Goal: Book appointment/travel/reservation: Book appointment/travel/reservation

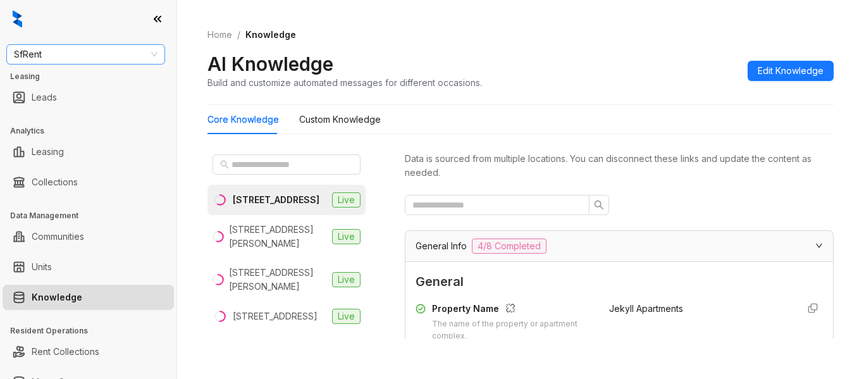
click at [89, 59] on span "SfRent" at bounding box center [86, 54] width 144 height 19
type input "****"
click at [92, 82] on div "Case and Associates" at bounding box center [85, 80] width 139 height 14
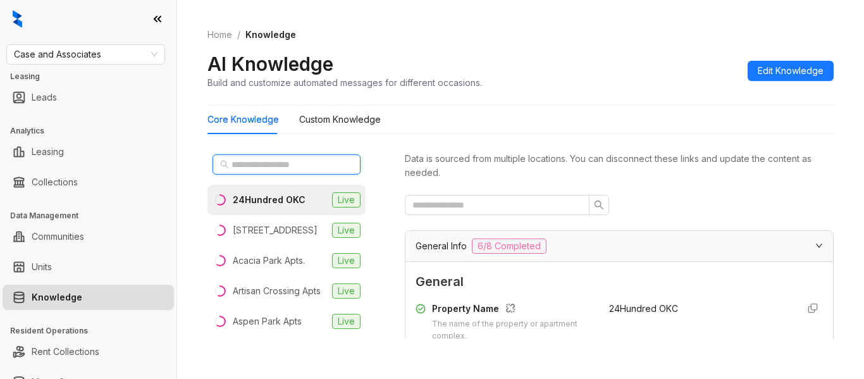
click at [273, 161] on input "text" at bounding box center [286, 164] width 111 height 14
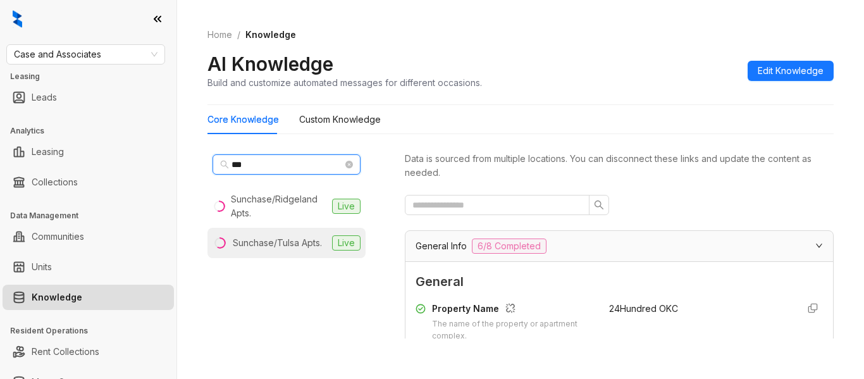
type input "***"
click at [280, 237] on div "Sunchase/Tulsa Apts." at bounding box center [277, 243] width 89 height 14
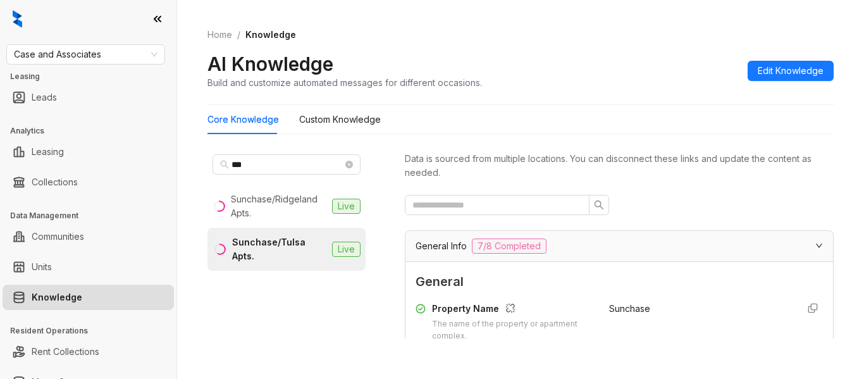
scroll to position [165, 0]
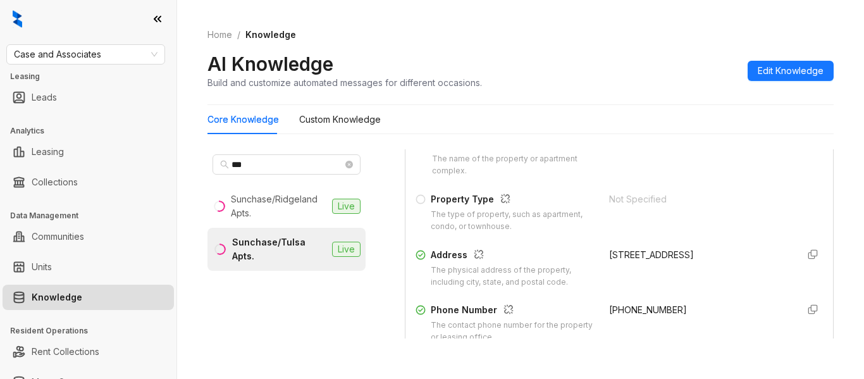
drag, startPoint x: 731, startPoint y: 253, endPoint x: 594, endPoint y: 261, distance: 137.5
click at [594, 261] on div "Address The physical address of the property, including city, state, and postal…" at bounding box center [619, 268] width 407 height 40
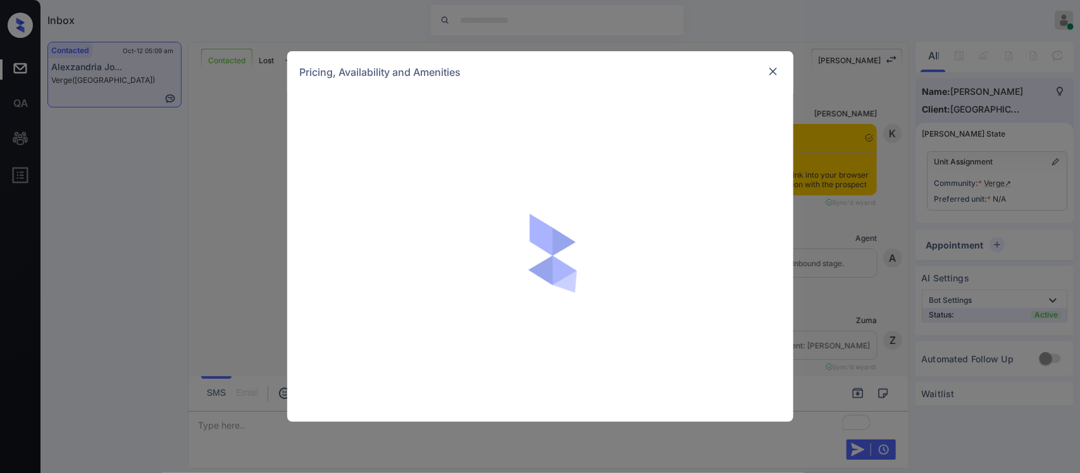
scroll to position [403, 0]
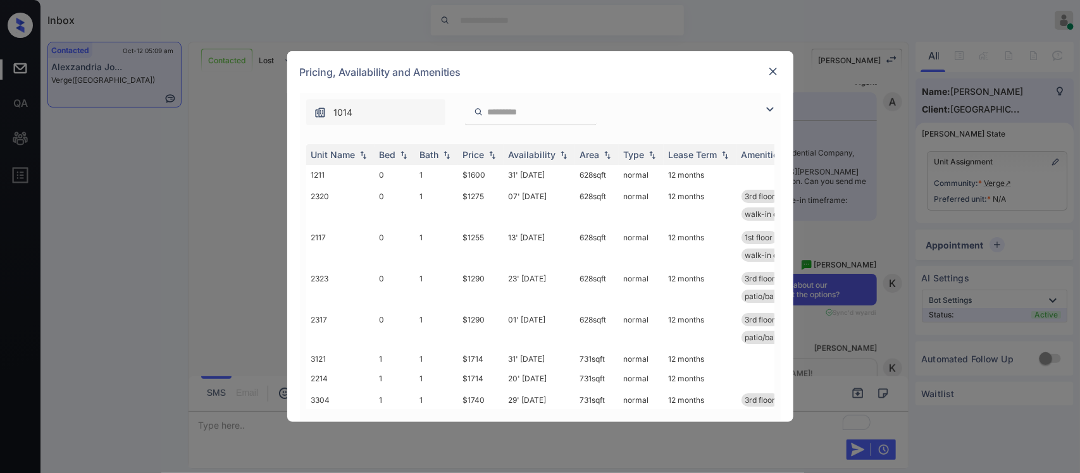
click at [484, 164] on th "Price" at bounding box center [481, 154] width 46 height 21
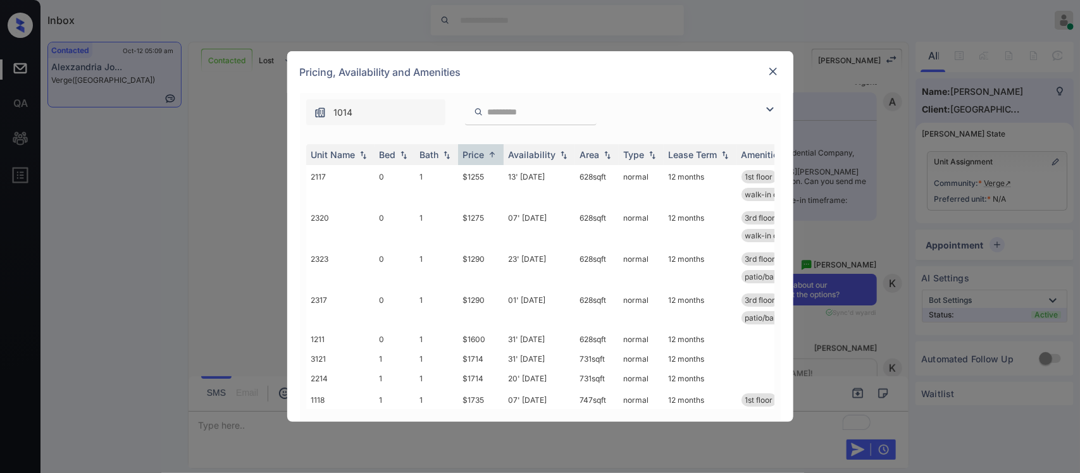
click at [772, 68] on img at bounding box center [773, 71] width 13 height 13
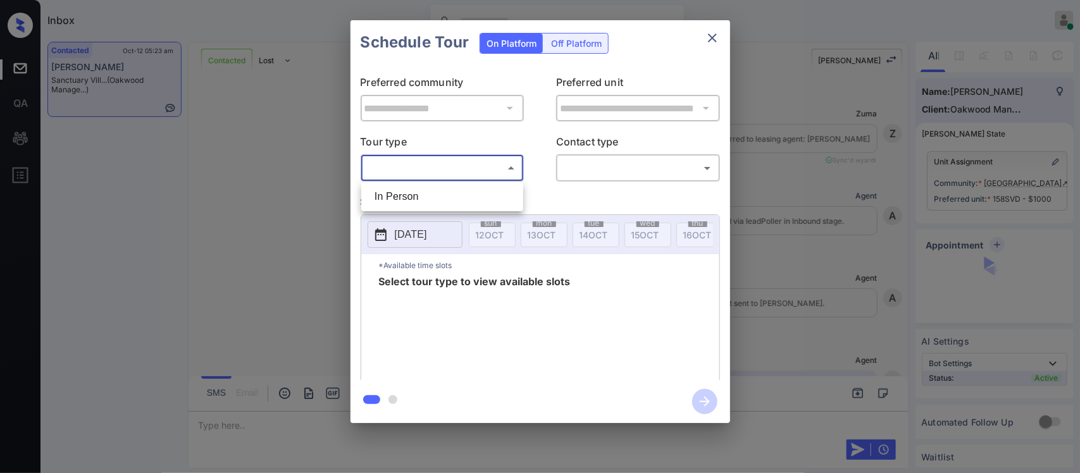
scroll to position [4219, 0]
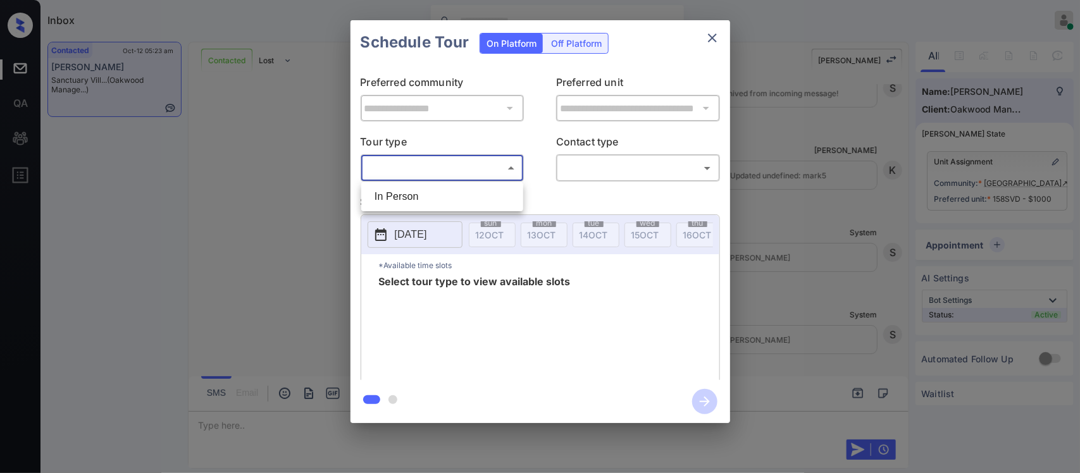
drag, startPoint x: 469, startPoint y: 211, endPoint x: 478, endPoint y: 204, distance: 11.3
click at [478, 204] on ul "In Person" at bounding box center [442, 196] width 162 height 29
click at [478, 204] on li "In Person" at bounding box center [442, 196] width 156 height 23
type input "********"
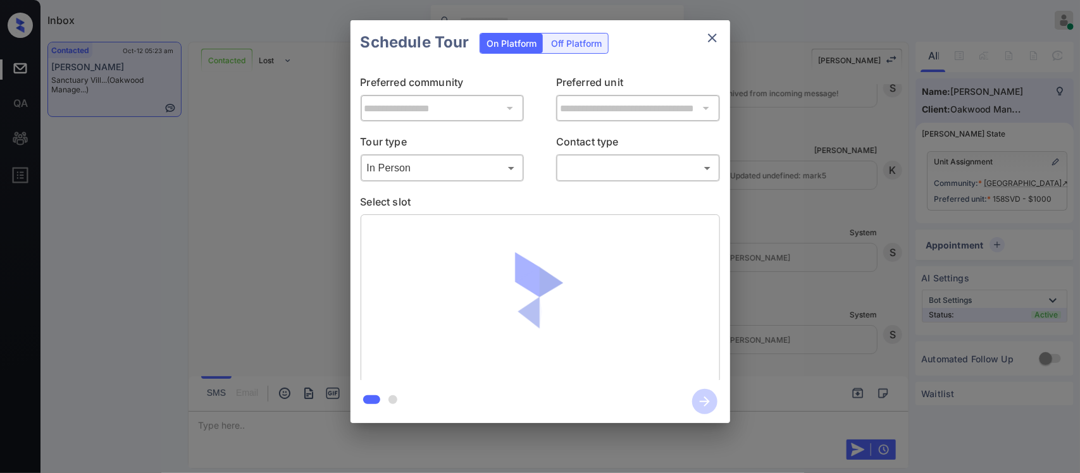
click at [612, 182] on div "​ ​" at bounding box center [638, 167] width 164 height 27
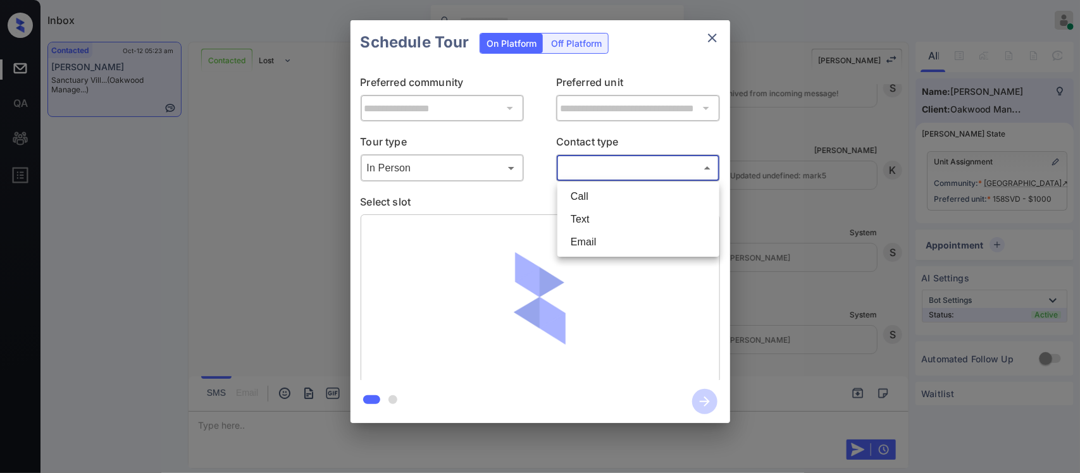
click at [621, 178] on body "Inbox Almas Zainab Online Set yourself offline Set yourself on break Profile Sw…" at bounding box center [540, 236] width 1080 height 473
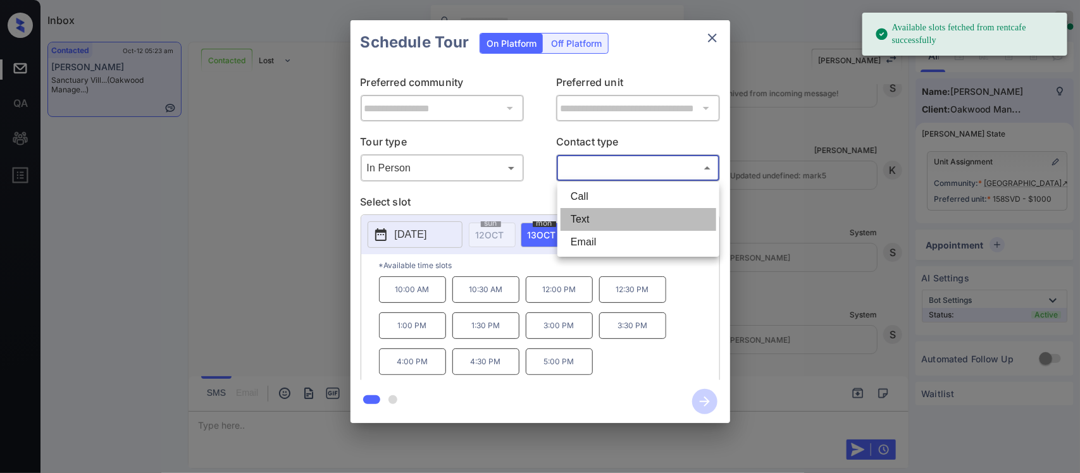
click at [608, 222] on li "Text" at bounding box center [638, 219] width 156 height 23
type input "****"
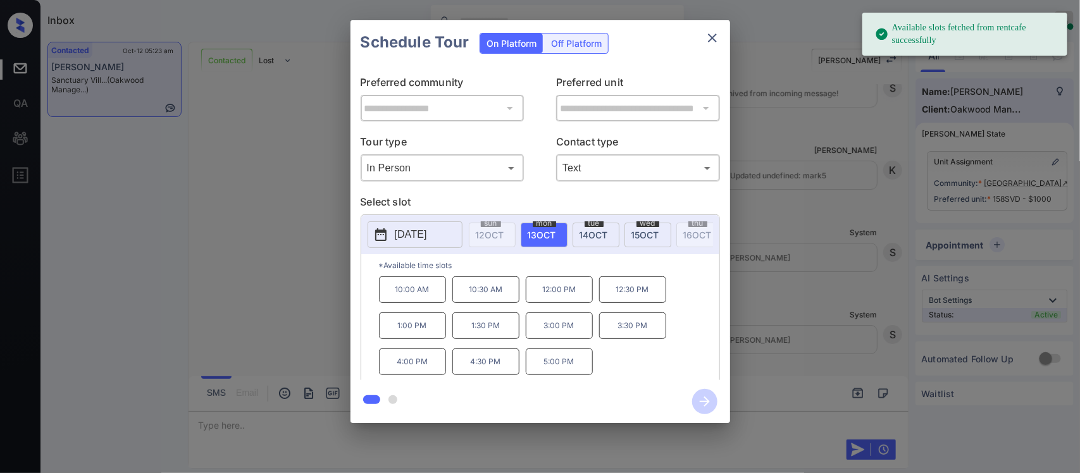
click at [636, 238] on span "15 OCT" at bounding box center [645, 235] width 28 height 11
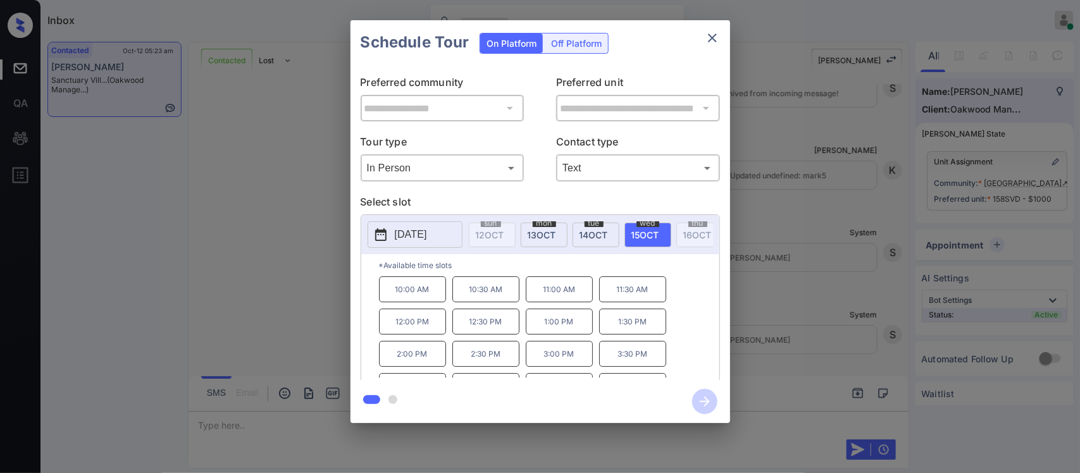
scroll to position [23, 0]
click at [627, 370] on p "5:30 PM" at bounding box center [632, 365] width 67 height 26
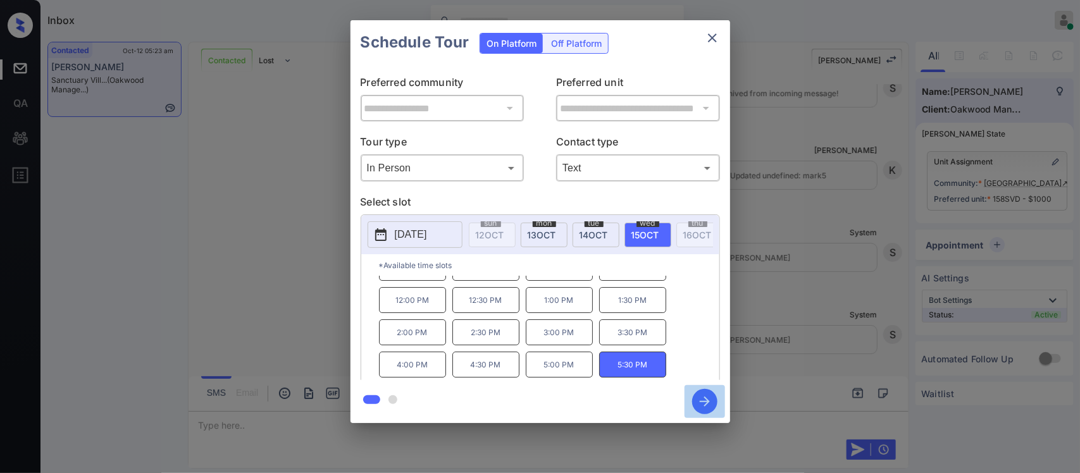
click at [717, 408] on button "button" at bounding box center [704, 401] width 40 height 33
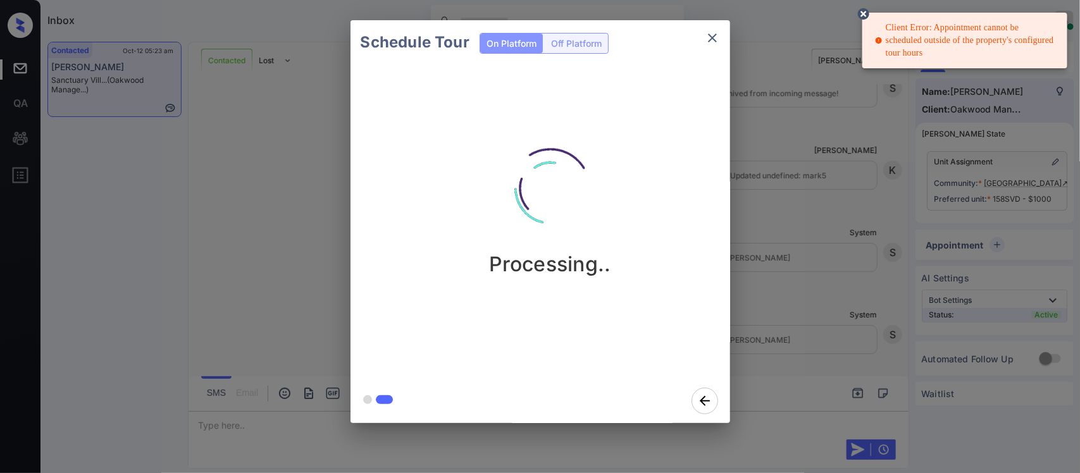
click at [930, 56] on div "Client Error: Appointment cannot be scheduled outside of the property's configu…" at bounding box center [966, 40] width 182 height 48
drag, startPoint x: 930, startPoint y: 56, endPoint x: 881, endPoint y: 27, distance: 56.7
click at [881, 27] on div "Client Error: Appointment cannot be scheduled outside of the property's configu…" at bounding box center [966, 40] width 182 height 48
drag, startPoint x: 886, startPoint y: 27, endPoint x: 936, endPoint y: 52, distance: 56.3
click at [936, 52] on div "Client Error: Appointment cannot be scheduled outside of the property's configu…" at bounding box center [966, 40] width 182 height 48
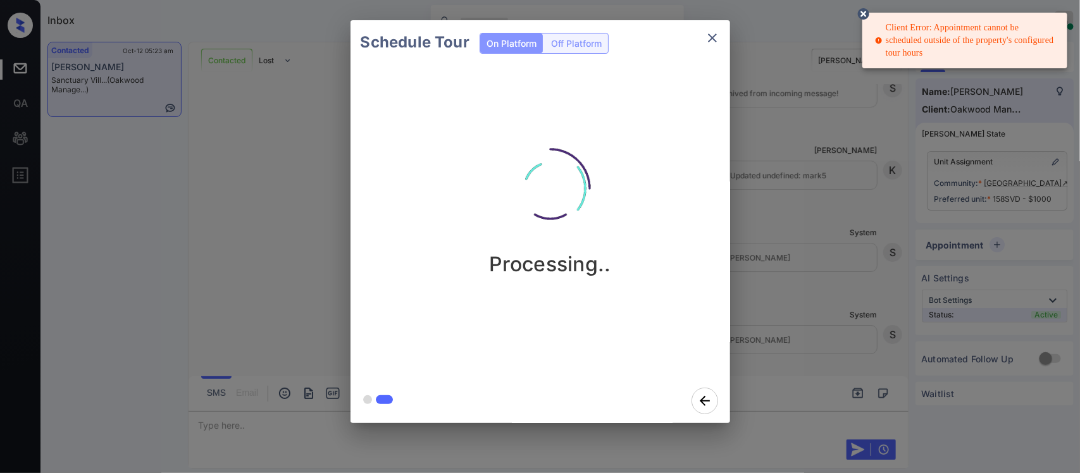
click at [923, 35] on div "Client Error: Appointment cannot be scheduled outside of the property's configu…" at bounding box center [966, 40] width 182 height 48
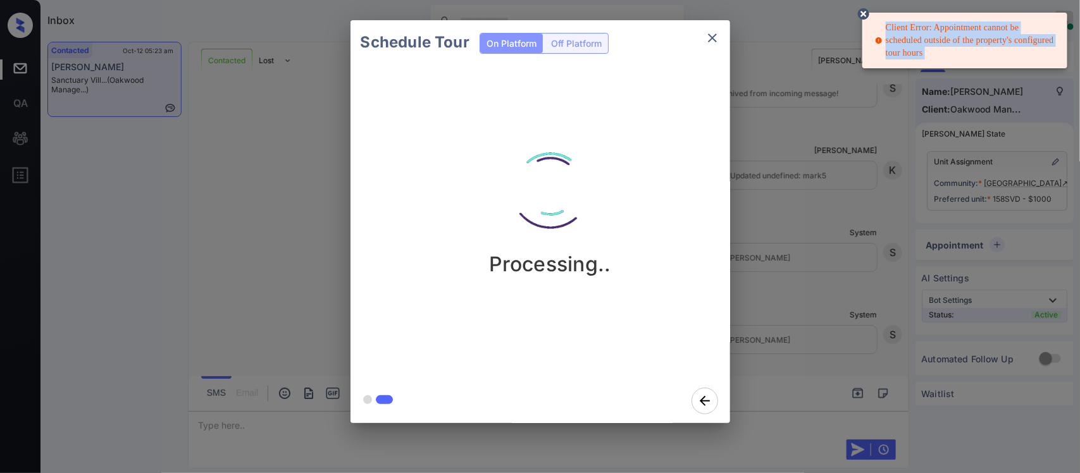
click at [923, 35] on div "Client Error: Appointment cannot be scheduled outside of the property's configu…" at bounding box center [966, 40] width 182 height 48
copy div "Client Error: Appointment cannot be scheduled outside of the property's configu…"
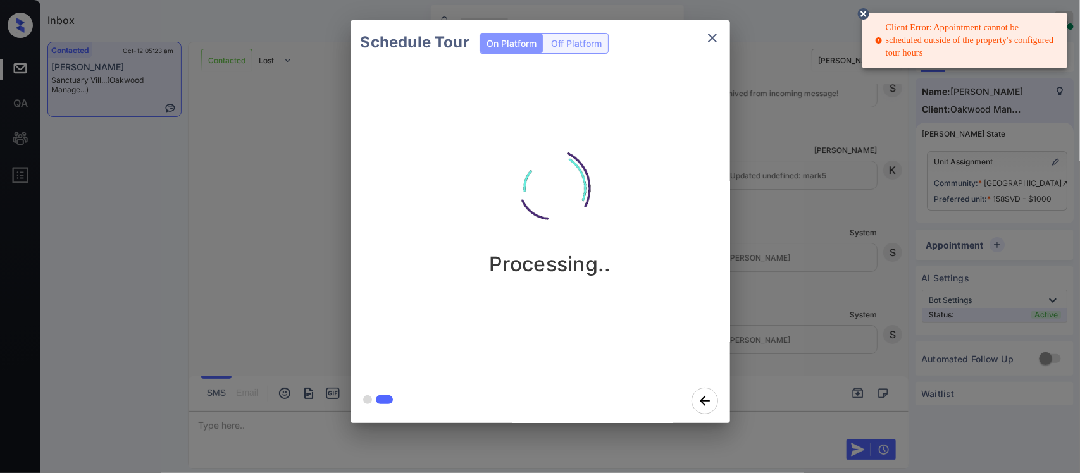
click at [892, 258] on div "Schedule Tour On Platform Off Platform Processing.." at bounding box center [540, 221] width 1080 height 443
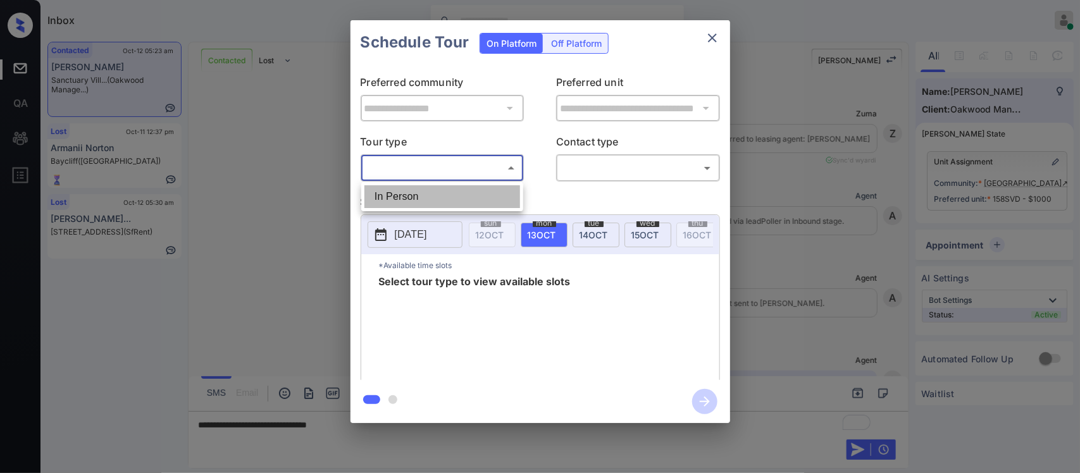
scroll to position [3678, 0]
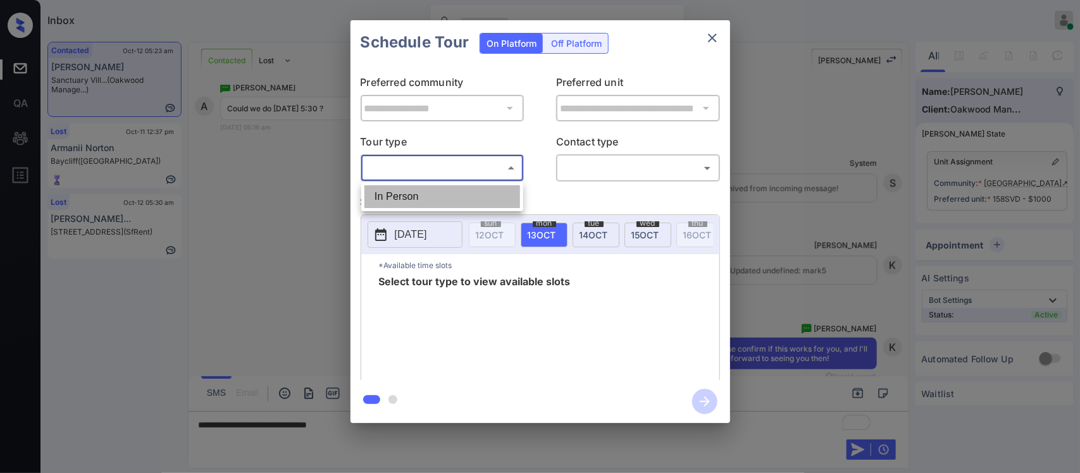
click at [478, 207] on li "In Person" at bounding box center [442, 196] width 156 height 23
type input "********"
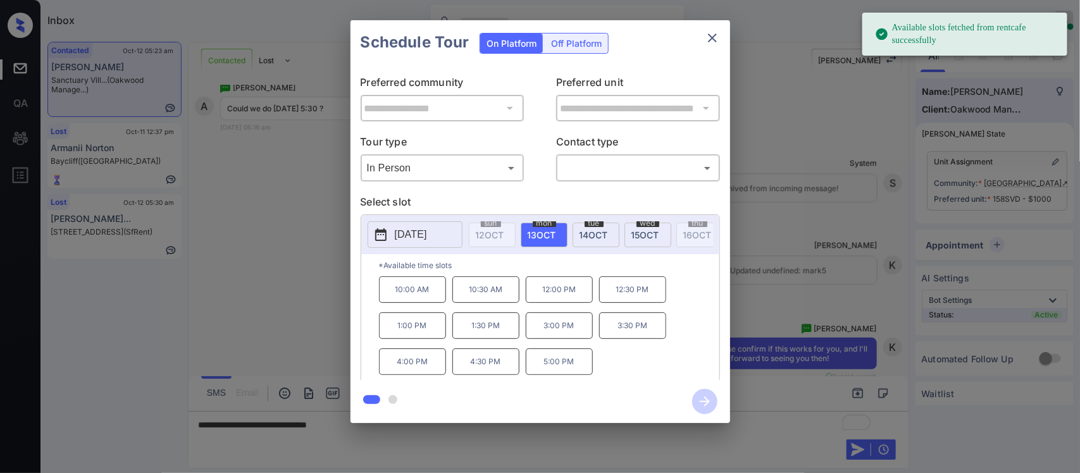
click at [605, 238] on span "[DATE]" at bounding box center [593, 235] width 28 height 11
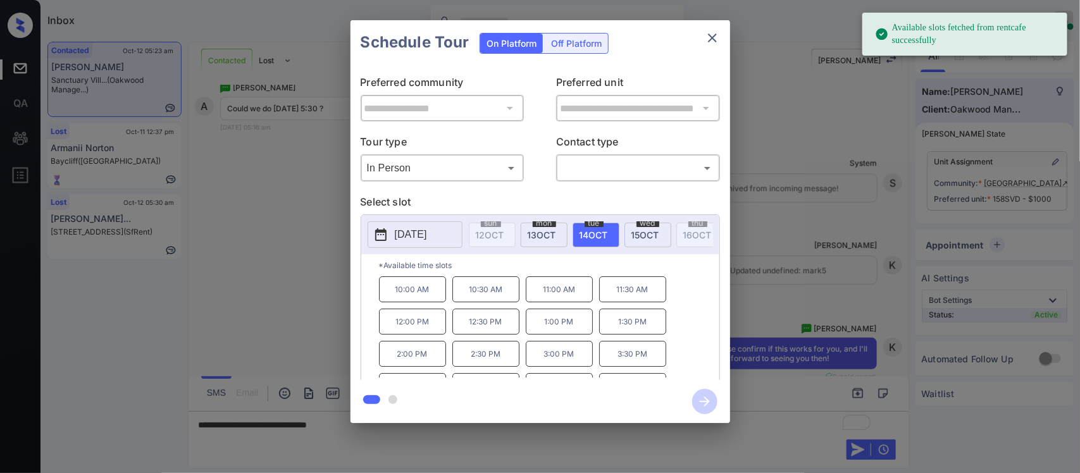
click at [653, 234] on span "15 OCT" at bounding box center [645, 235] width 28 height 11
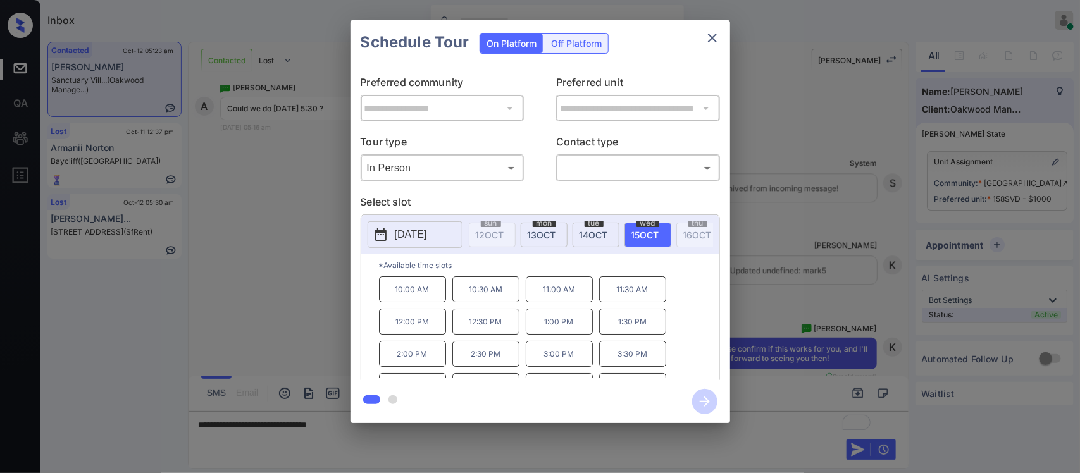
scroll to position [23, 0]
click at [586, 226] on span "tue" at bounding box center [593, 223] width 19 height 8
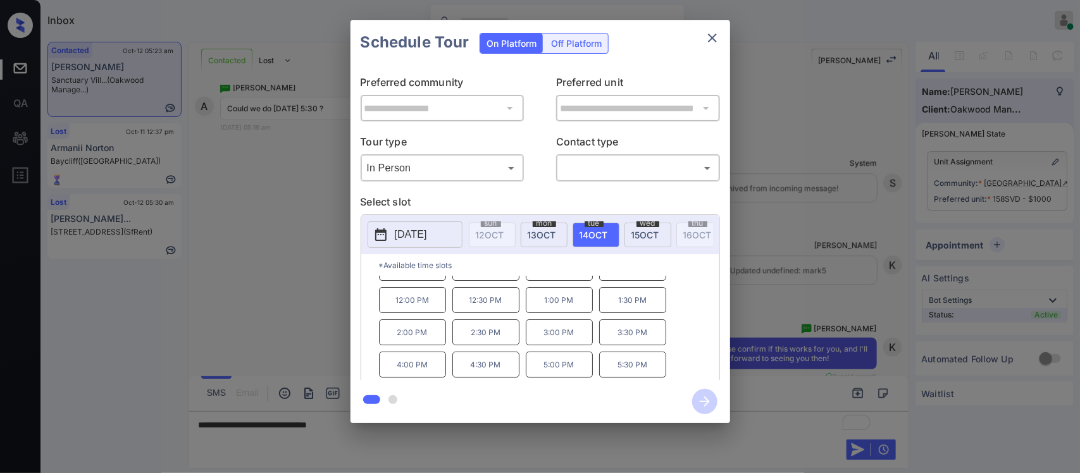
scroll to position [0, 0]
click at [532, 238] on span "13 OCT" at bounding box center [542, 235] width 28 height 11
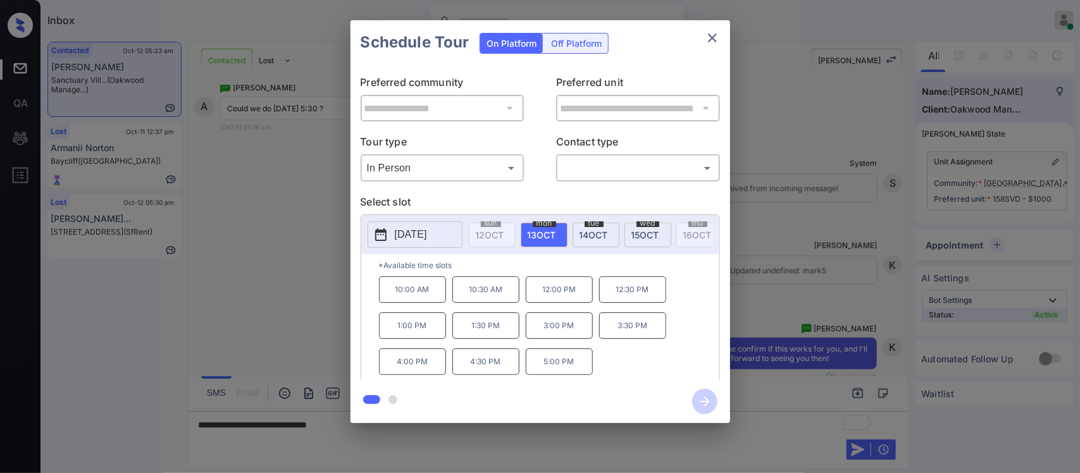
click at [607, 242] on div "tue 14 OCT" at bounding box center [595, 235] width 47 height 25
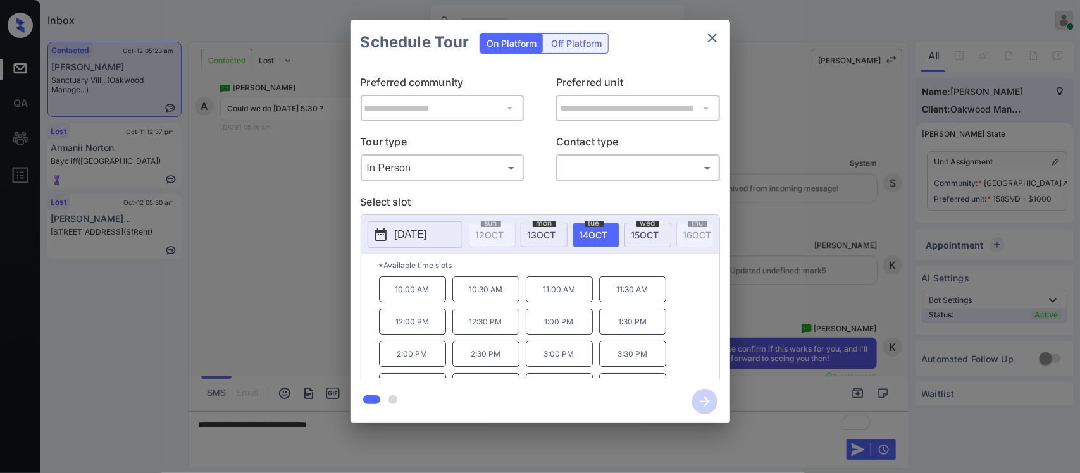
click at [646, 237] on span "15 OCT" at bounding box center [645, 235] width 28 height 11
click at [534, 242] on div "mon 13 OCT" at bounding box center [544, 235] width 47 height 25
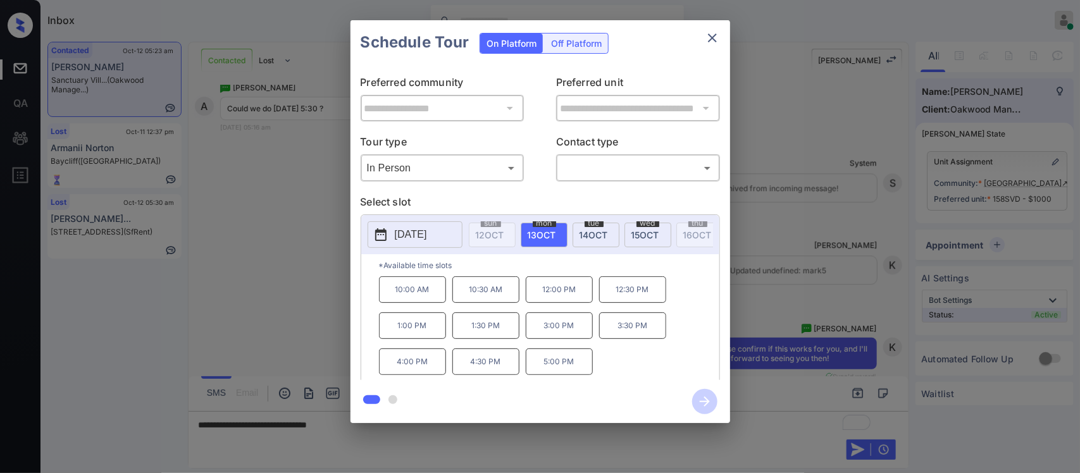
click at [601, 242] on div "tue 14 OCT" at bounding box center [595, 235] width 47 height 25
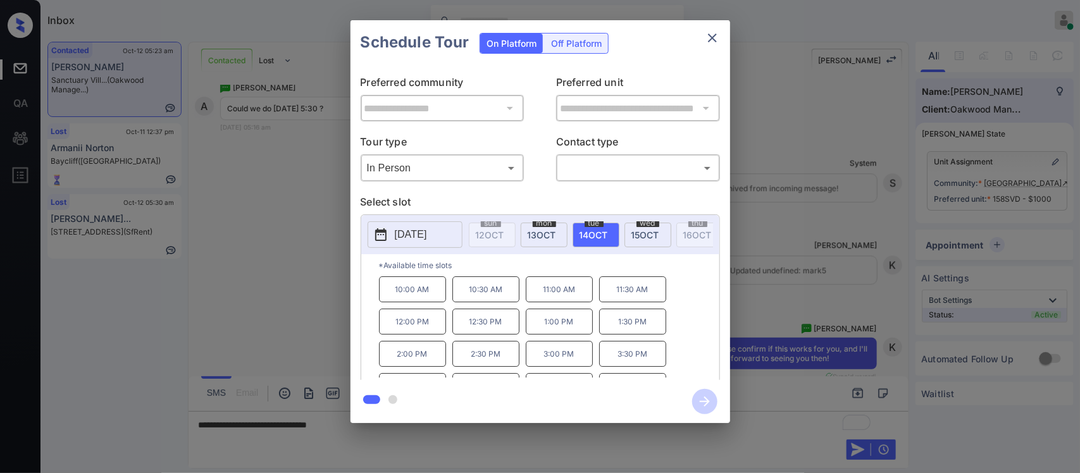
click at [674, 248] on div "sun 12 OCT mon 13 OCT tue 14 OCT wed 15 OCT thu 16 OCT fri 17 OCT sat 18 OCT su…" at bounding box center [591, 234] width 244 height 27
click at [563, 235] on div "fri 17 OCT" at bounding box center [549, 235] width 47 height 25
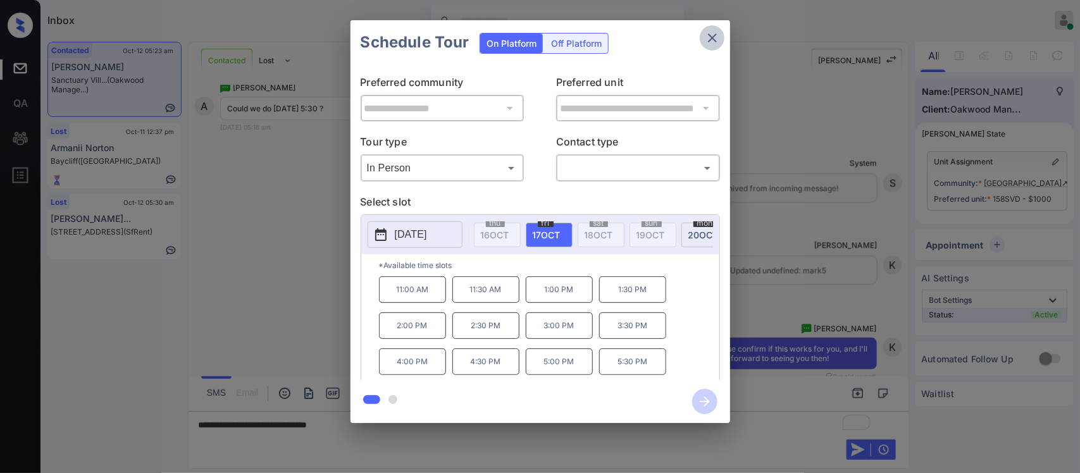
click at [708, 39] on icon "close" at bounding box center [712, 37] width 15 height 15
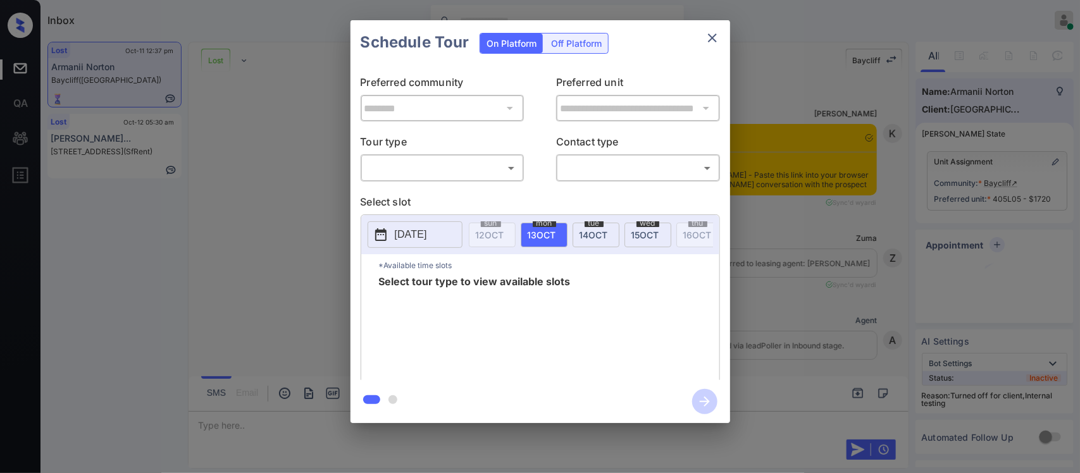
click at [463, 170] on body "Inbox Almas Zainab Online Set yourself offline Set yourself on break Profile Sw…" at bounding box center [540, 236] width 1080 height 473
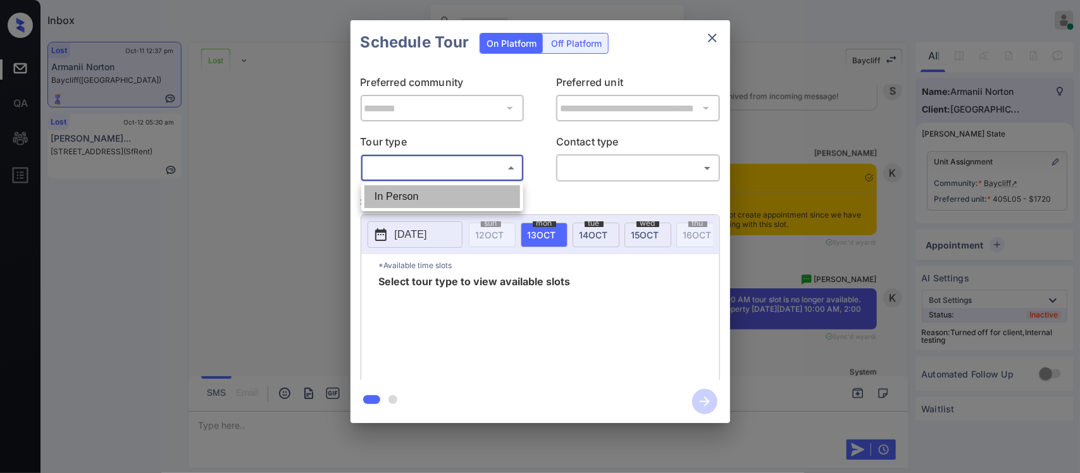
click at [455, 193] on li "In Person" at bounding box center [442, 196] width 156 height 23
type input "********"
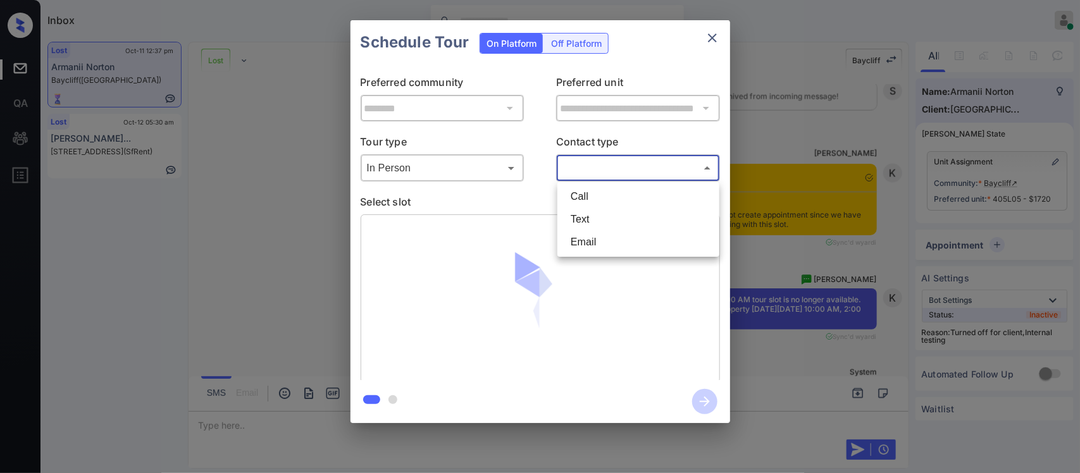
click at [624, 178] on body "Inbox Almas Zainab Online Set yourself offline Set yourself on break Profile Sw…" at bounding box center [540, 236] width 1080 height 473
click at [602, 223] on li "Text" at bounding box center [638, 219] width 156 height 23
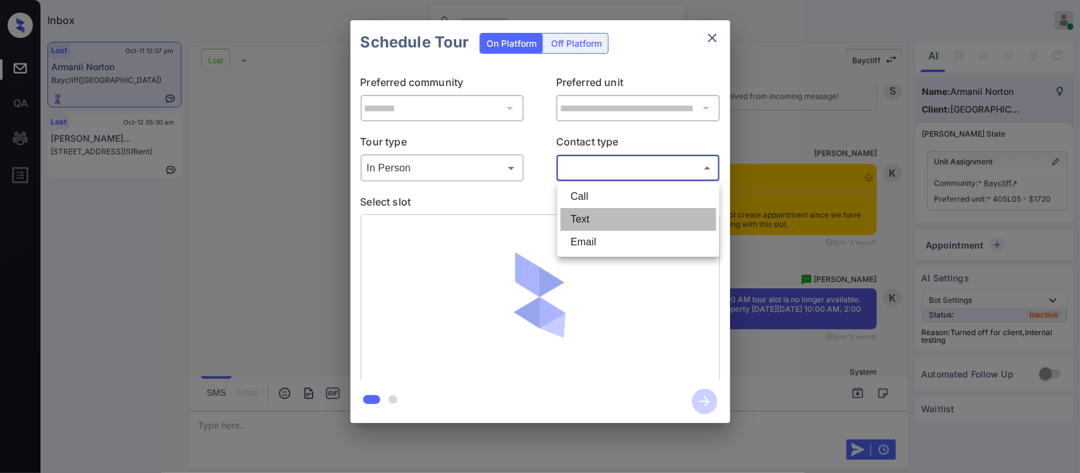
type input "****"
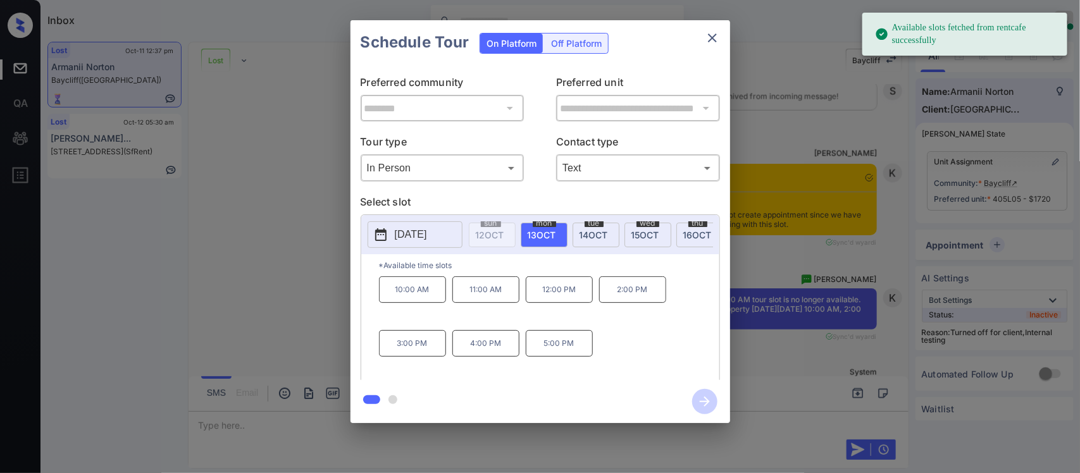
click at [596, 238] on span "14 OCT" at bounding box center [593, 235] width 28 height 11
click at [429, 299] on p "10:00 AM" at bounding box center [412, 289] width 67 height 27
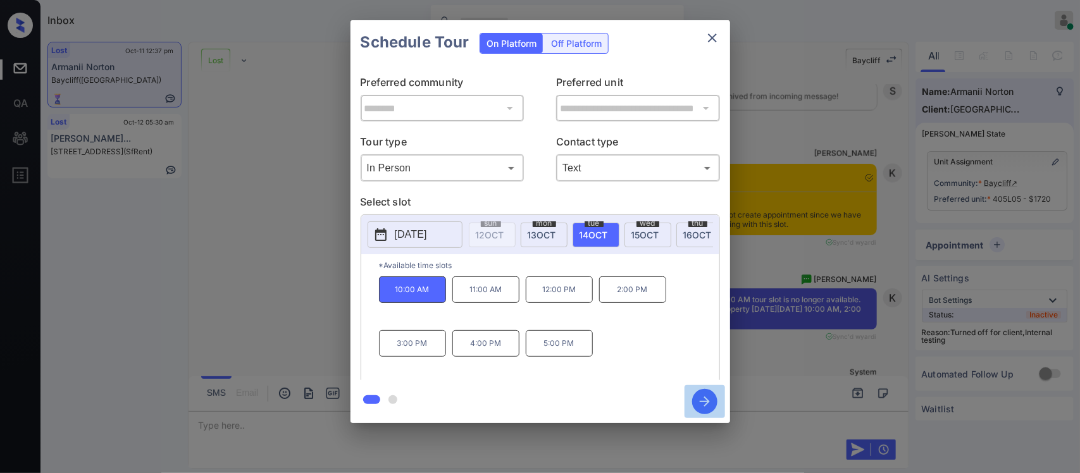
click at [700, 398] on icon "button" at bounding box center [704, 401] width 25 height 25
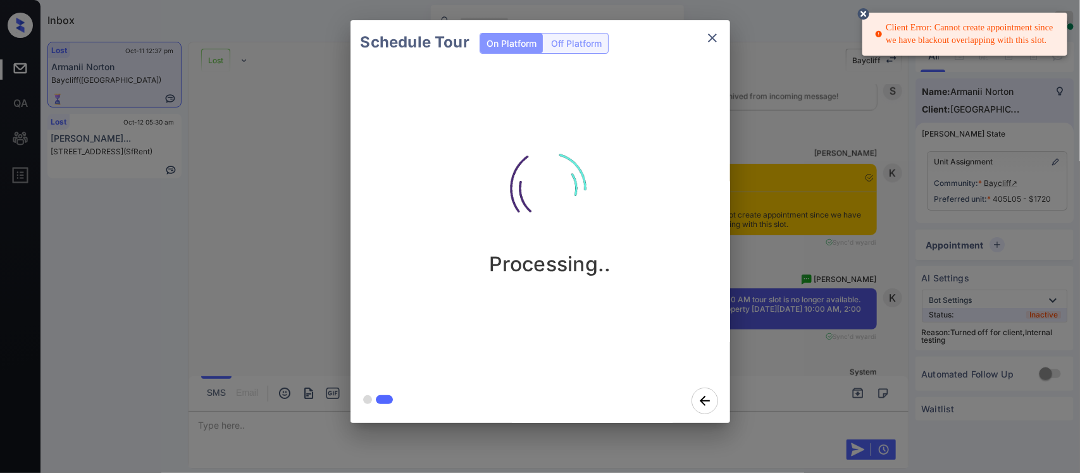
click at [863, 20] on icon at bounding box center [863, 13] width 15 height 15
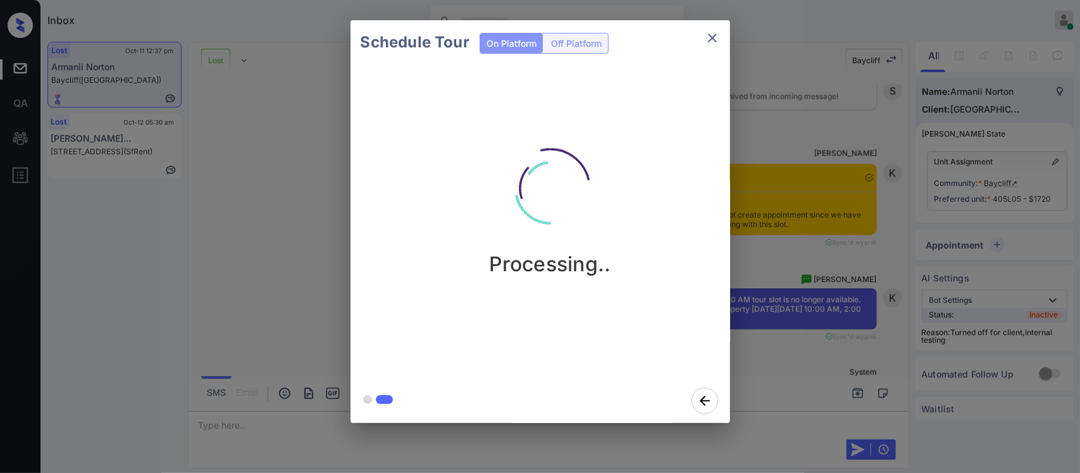
click at [865, 245] on div "Schedule Tour On Platform Off Platform Processing.." at bounding box center [540, 221] width 1080 height 443
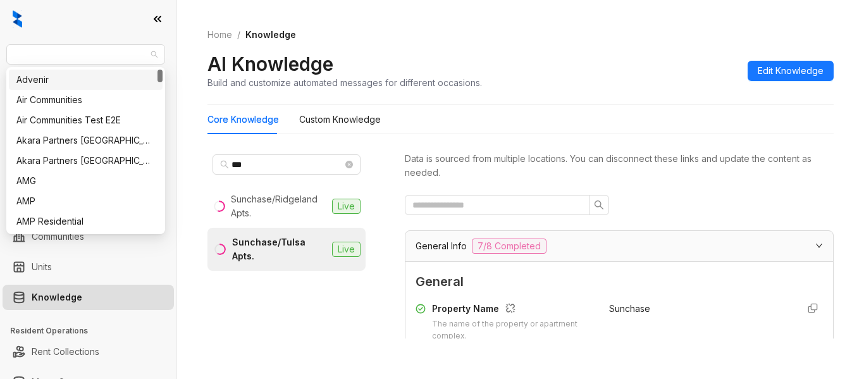
click at [85, 59] on span "Case and Associates" at bounding box center [86, 54] width 144 height 19
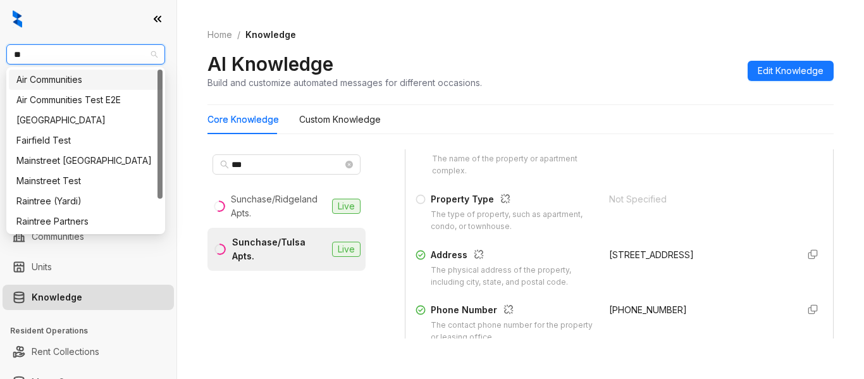
type input "***"
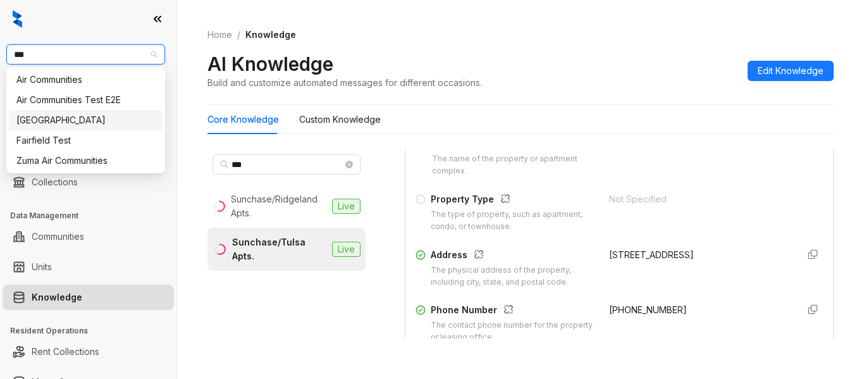
click at [73, 115] on div "[GEOGRAPHIC_DATA]" at bounding box center [85, 120] width 139 height 14
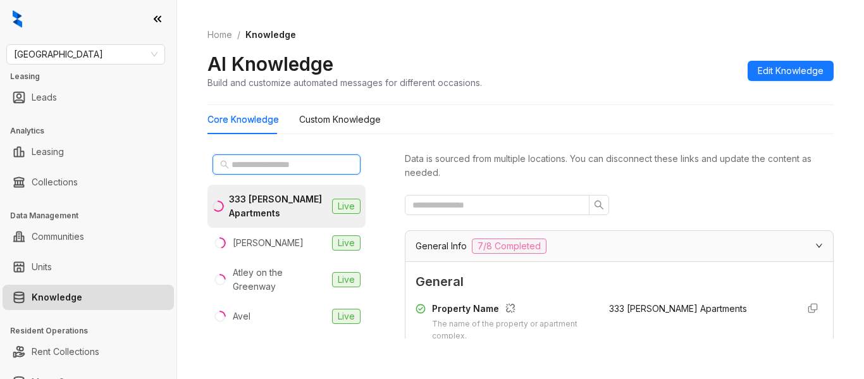
click at [303, 168] on input "text" at bounding box center [286, 164] width 111 height 14
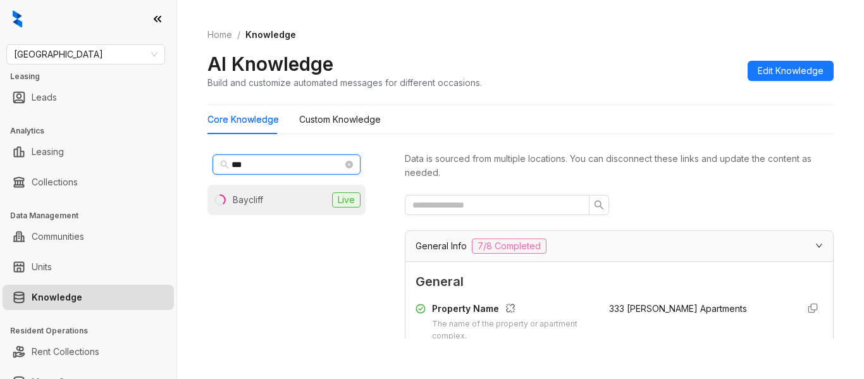
type input "***"
click at [286, 210] on li "Baycliff Live" at bounding box center [286, 200] width 158 height 30
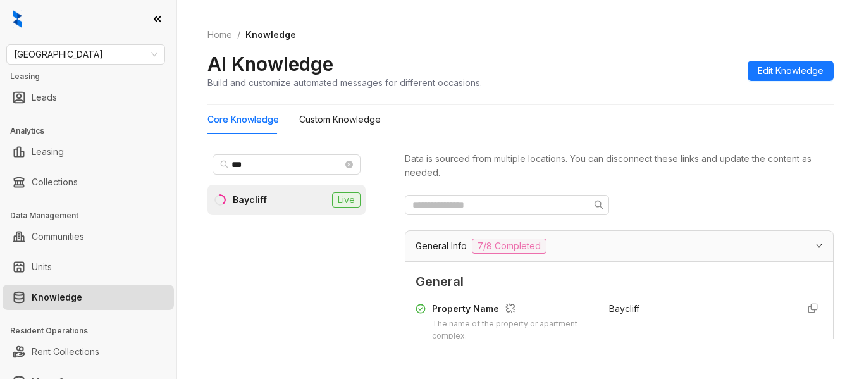
scroll to position [165, 0]
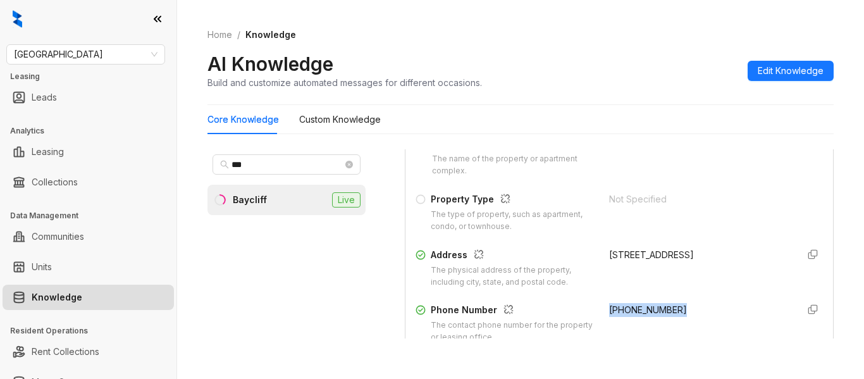
copy span "(510) 519-3746"
drag, startPoint x: 674, startPoint y: 304, endPoint x: 596, endPoint y: 306, distance: 78.5
click at [609, 306] on div "(510) 519-3746" at bounding box center [698, 323] width 178 height 40
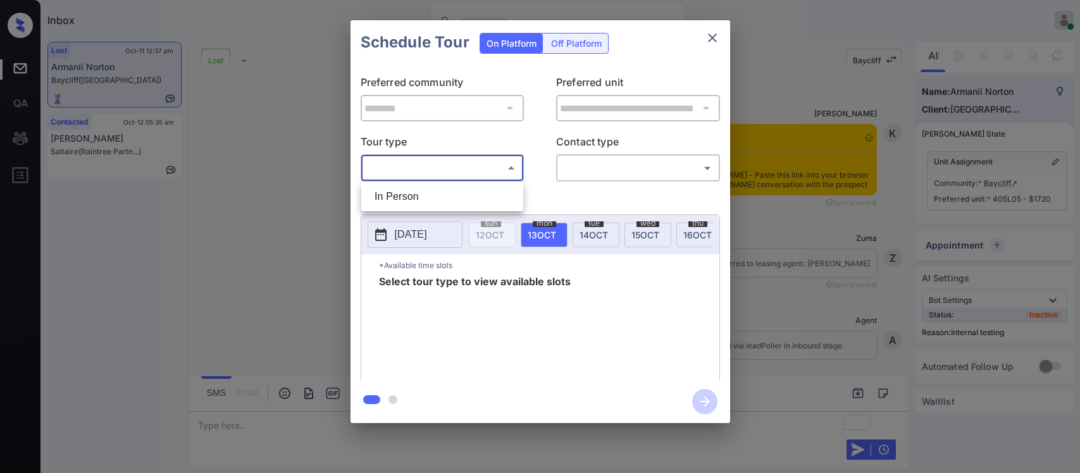
click at [490, 170] on body "Inbox [PERSON_NAME] Online Set yourself offline Set yourself on break Profile S…" at bounding box center [540, 236] width 1080 height 473
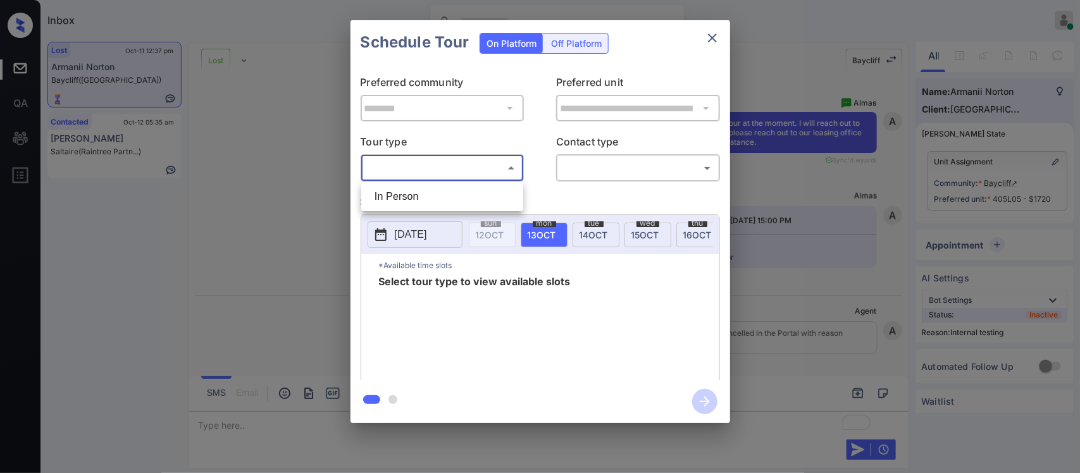
click at [481, 198] on li "In Person" at bounding box center [442, 196] width 156 height 23
type input "********"
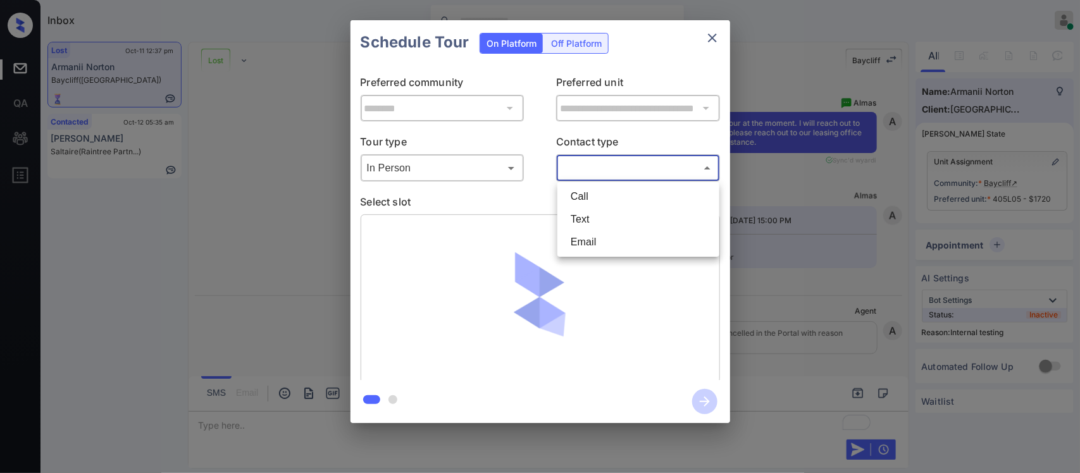
click at [633, 176] on body "Inbox [PERSON_NAME] Online Set yourself offline Set yourself on break Profile S…" at bounding box center [540, 236] width 1080 height 473
click at [620, 219] on li "Text" at bounding box center [638, 219] width 156 height 23
type input "****"
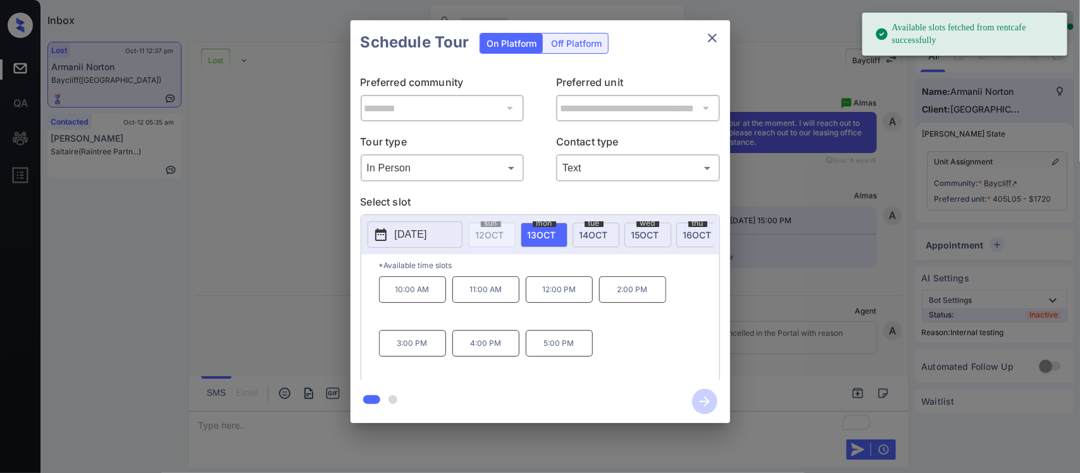
click at [584, 231] on span "[DATE]" at bounding box center [593, 235] width 28 height 11
click at [436, 295] on p "10:00 AM" at bounding box center [412, 289] width 67 height 27
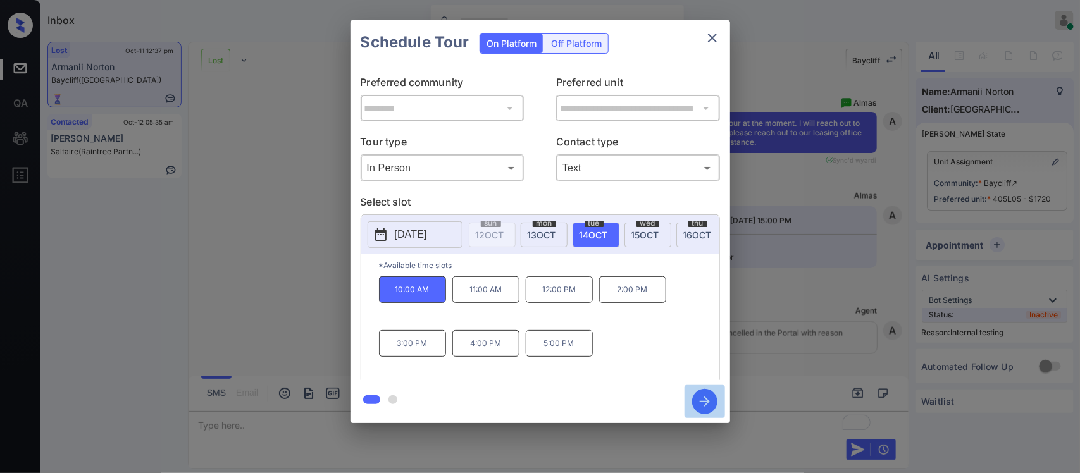
click at [704, 402] on icon "button" at bounding box center [704, 401] width 25 height 25
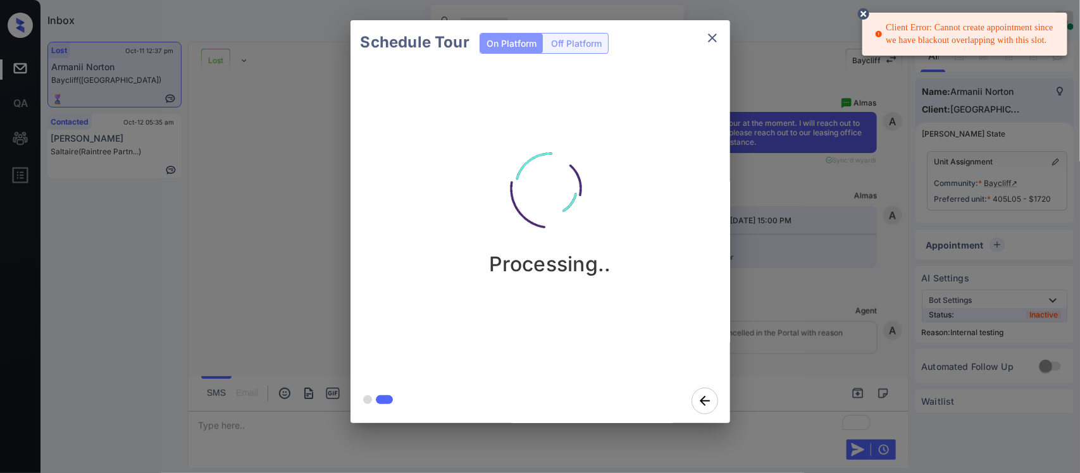
click at [314, 109] on div "Schedule Tour On Platform Off Platform Processing.." at bounding box center [540, 221] width 1080 height 443
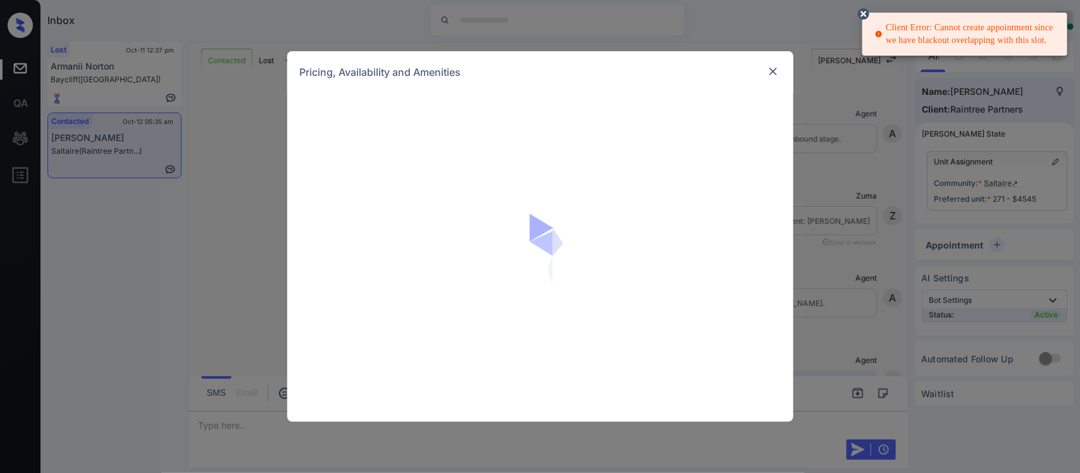
scroll to position [249, 0]
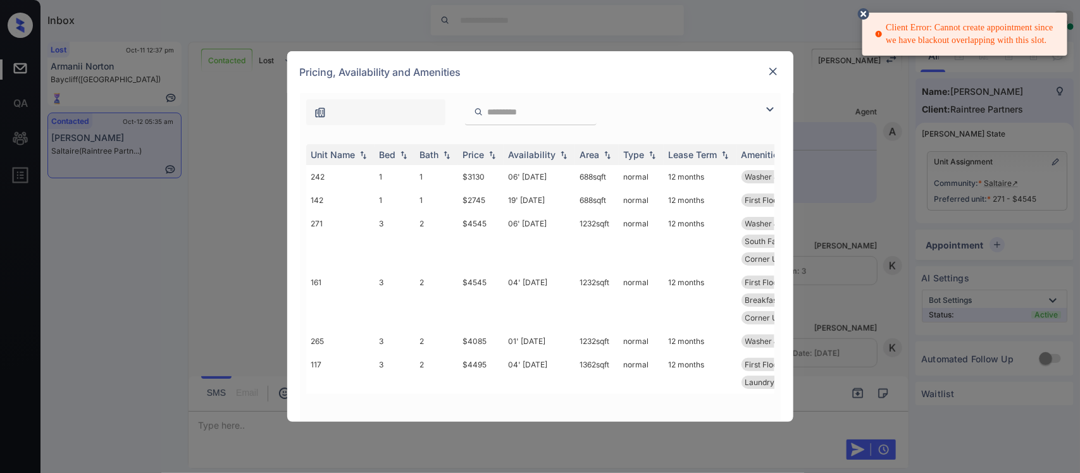
click at [476, 156] on div "Price" at bounding box center [474, 154] width 22 height 11
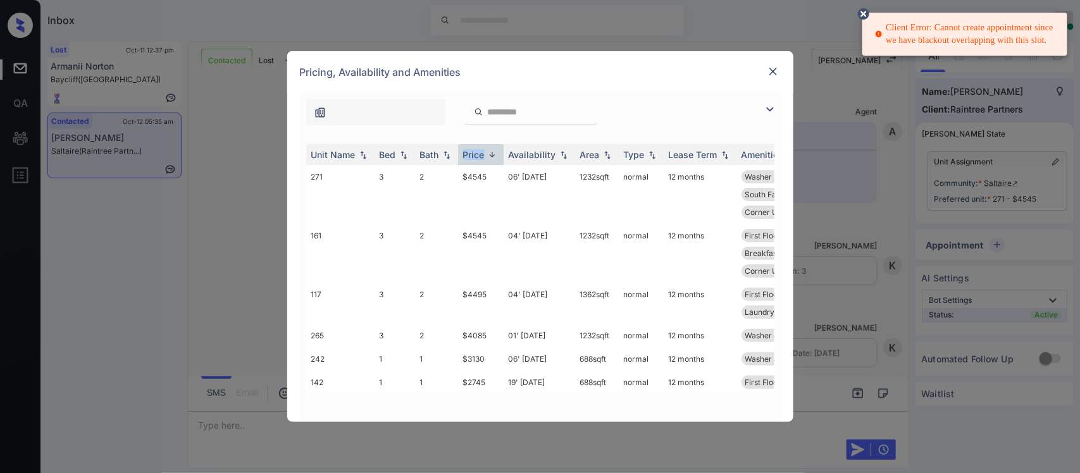
click at [476, 156] on div "Price" at bounding box center [474, 154] width 22 height 11
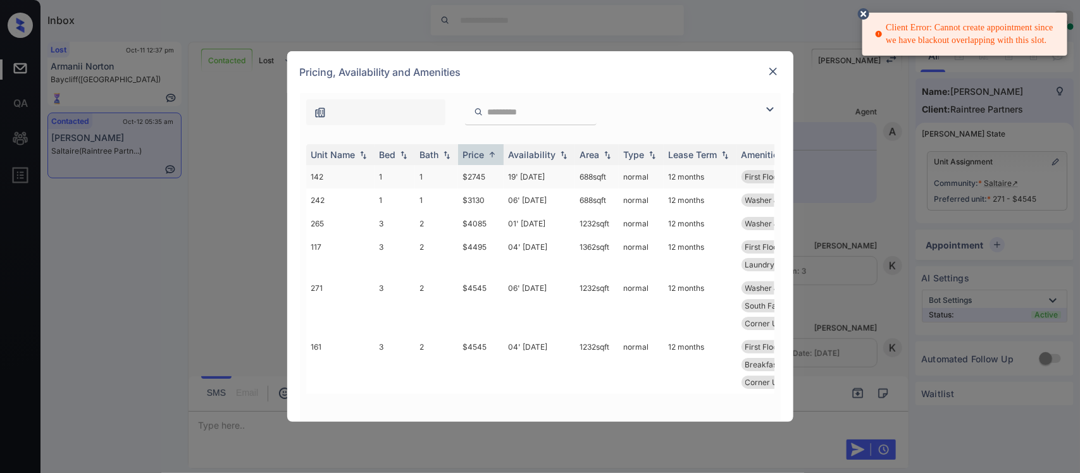
click at [498, 182] on td "$2745" at bounding box center [481, 176] width 46 height 23
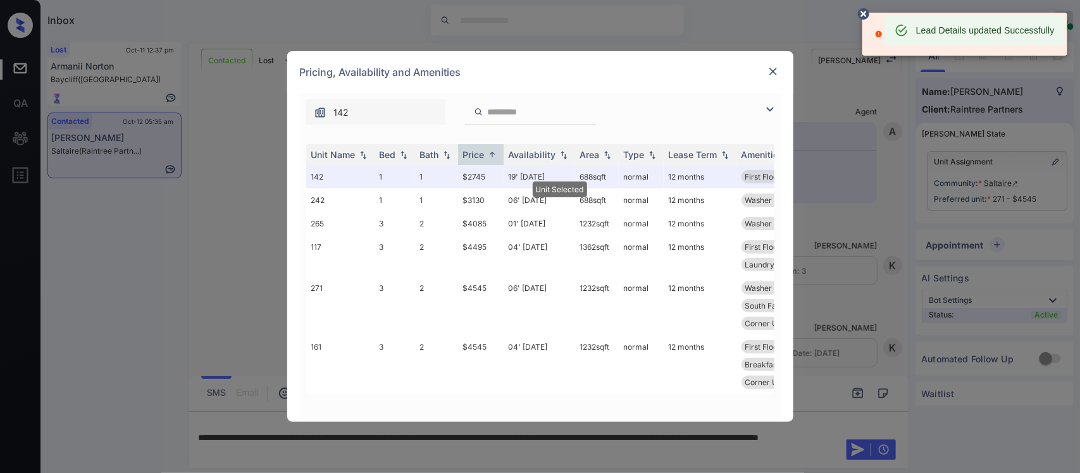
click at [772, 70] on img at bounding box center [773, 71] width 13 height 13
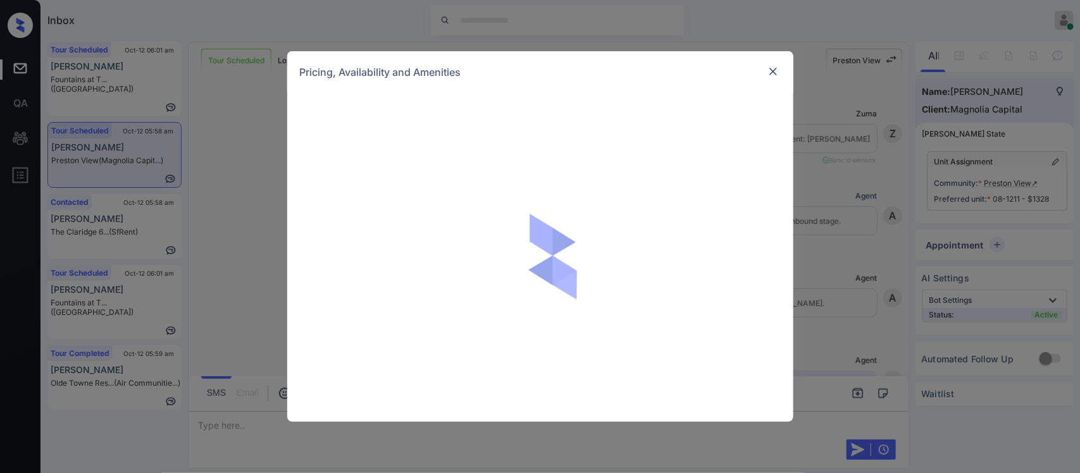
scroll to position [1020, 0]
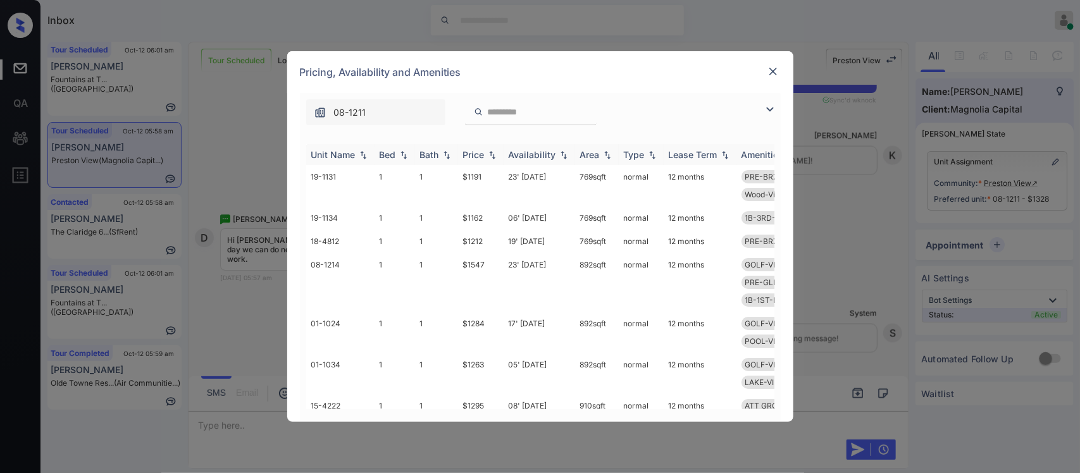
click at [491, 162] on th "Price" at bounding box center [481, 154] width 46 height 21
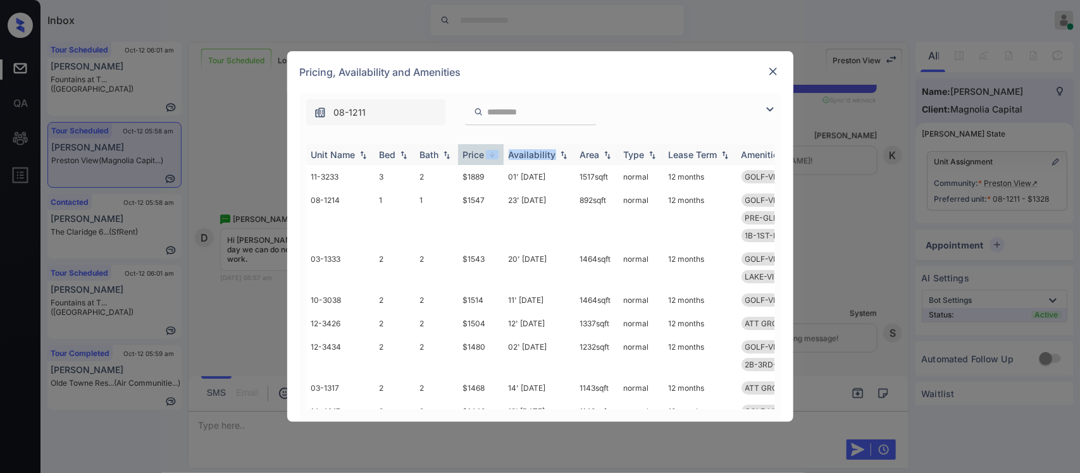
click at [491, 162] on th "Price" at bounding box center [481, 154] width 46 height 21
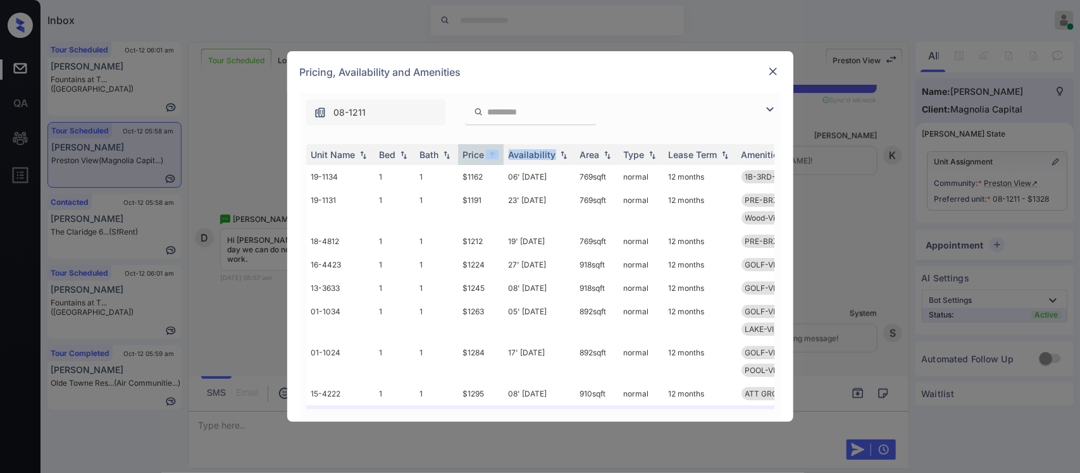
scroll to position [221, 0]
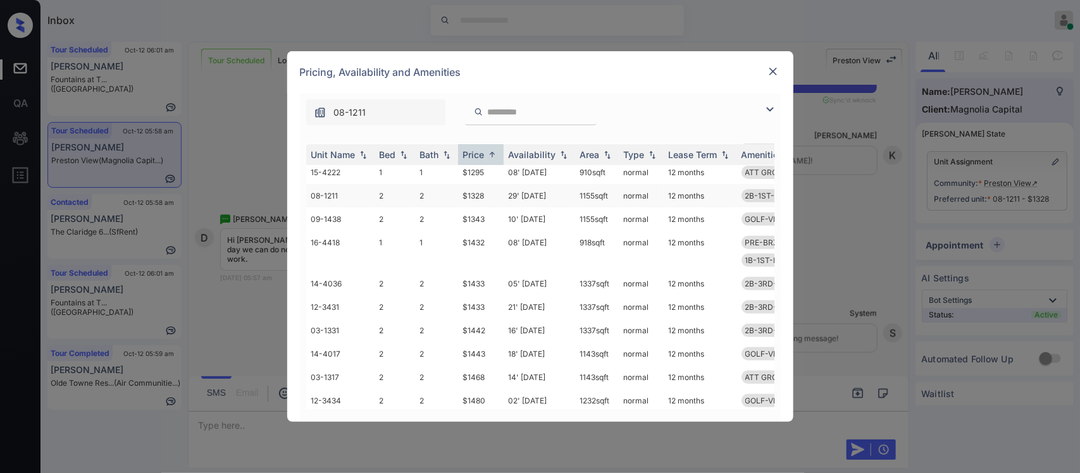
click at [479, 184] on td "$1328" at bounding box center [481, 195] width 46 height 23
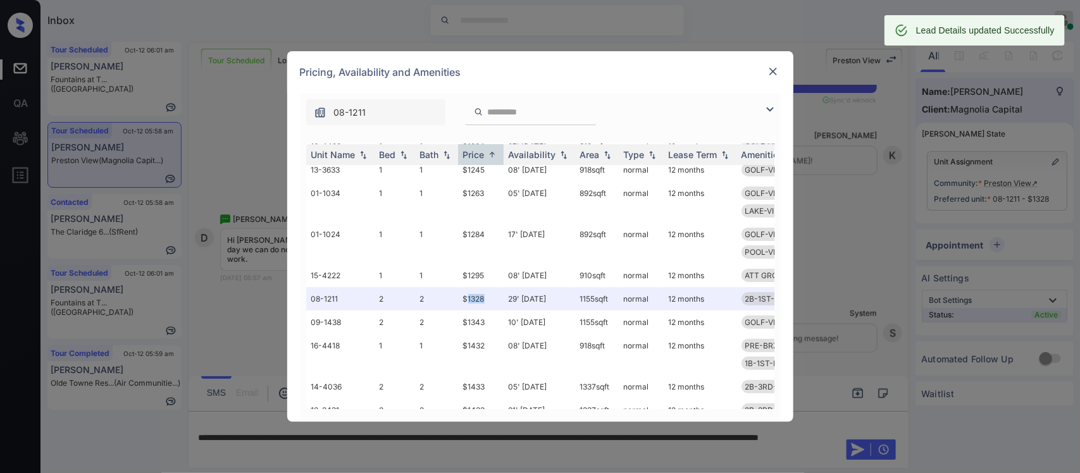
scroll to position [108, 0]
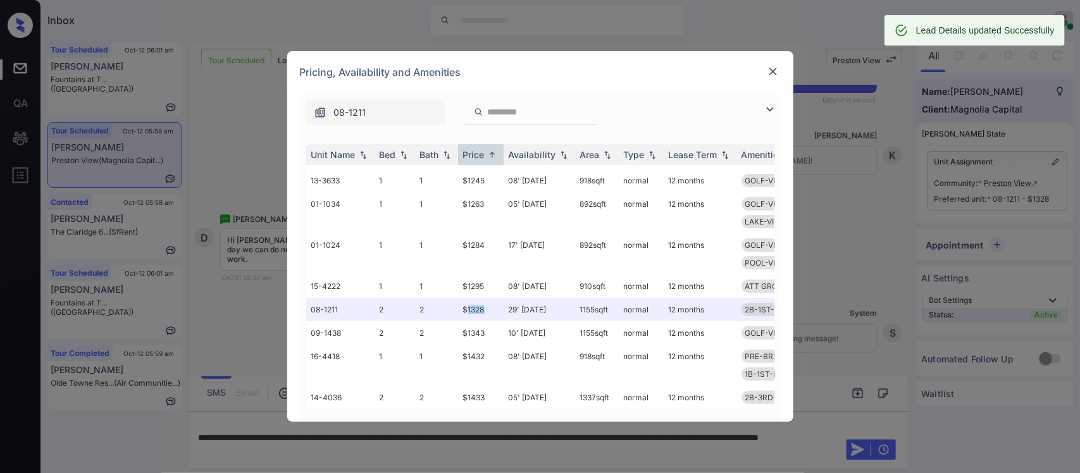
click at [774, 74] on img at bounding box center [773, 71] width 13 height 13
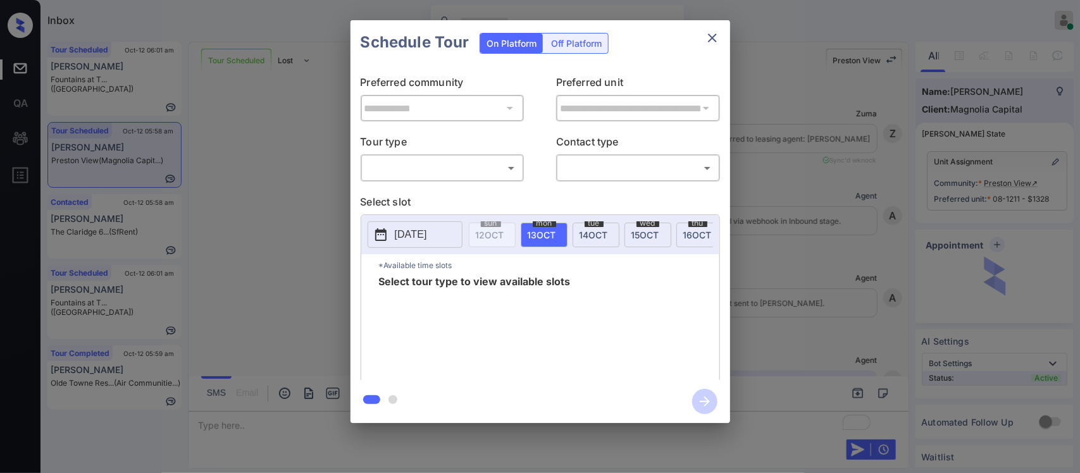
scroll to position [1113, 0]
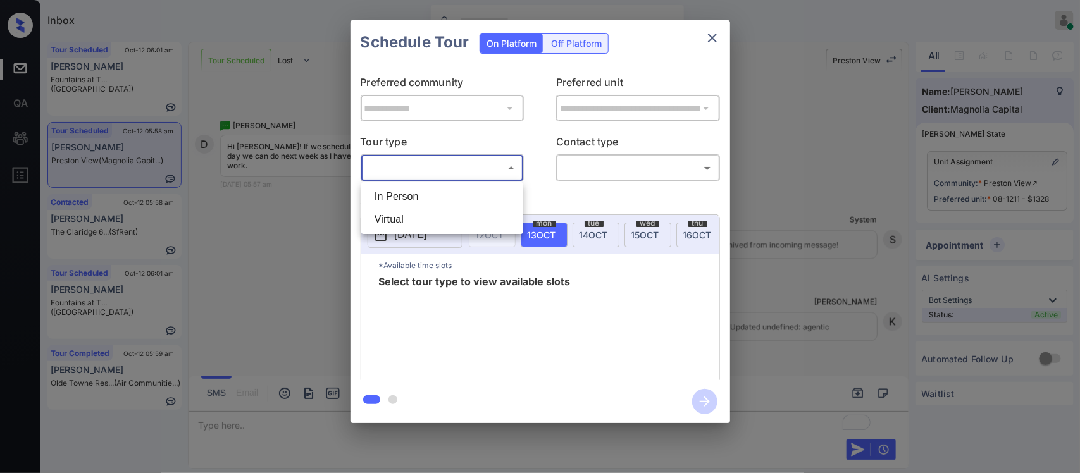
click at [468, 177] on body "Inbox [PERSON_NAME] Online Set yourself offline Set yourself on break Profile S…" at bounding box center [540, 236] width 1080 height 473
click at [464, 190] on li "In Person" at bounding box center [442, 196] width 156 height 23
type input "********"
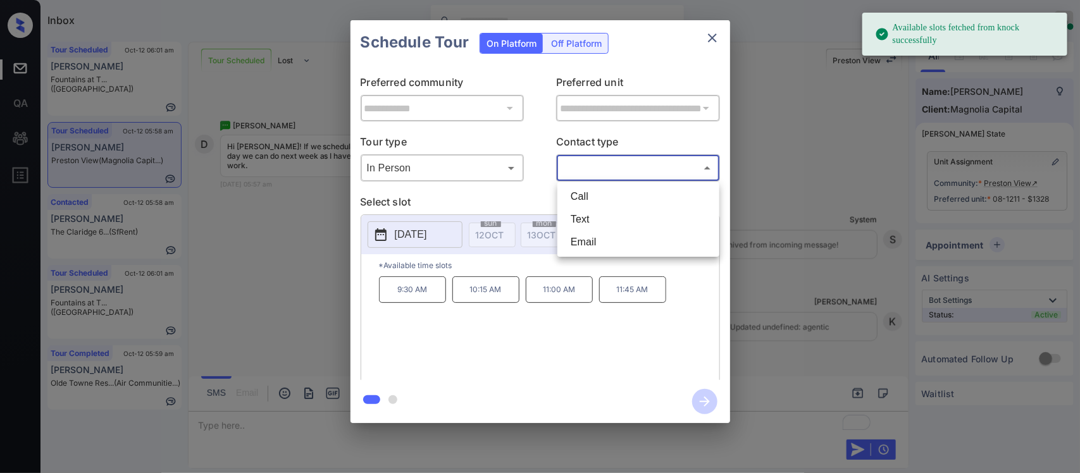
click at [655, 168] on body "Available slots fetched from knock successfully Inbox [PERSON_NAME] Online Set …" at bounding box center [540, 236] width 1080 height 473
click at [715, 48] on div at bounding box center [540, 236] width 1080 height 473
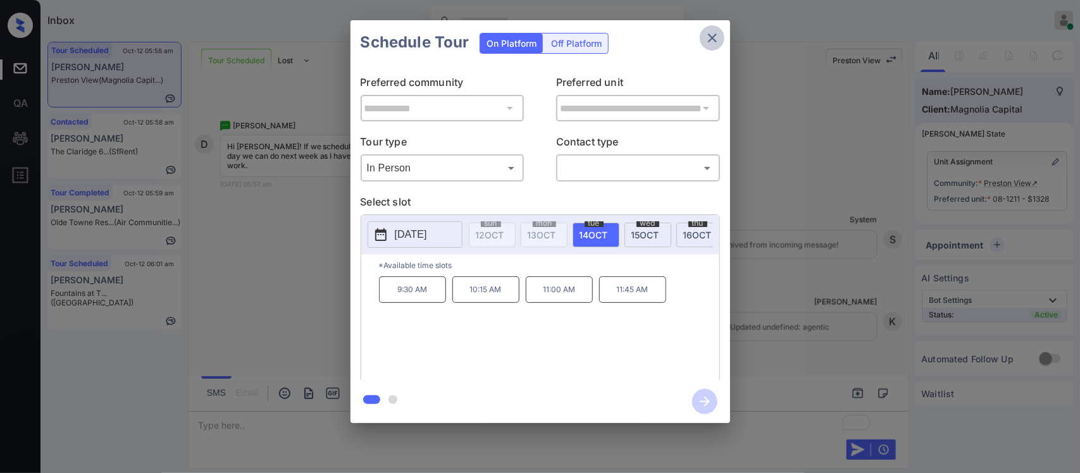
click at [715, 39] on icon "close" at bounding box center [712, 37] width 15 height 15
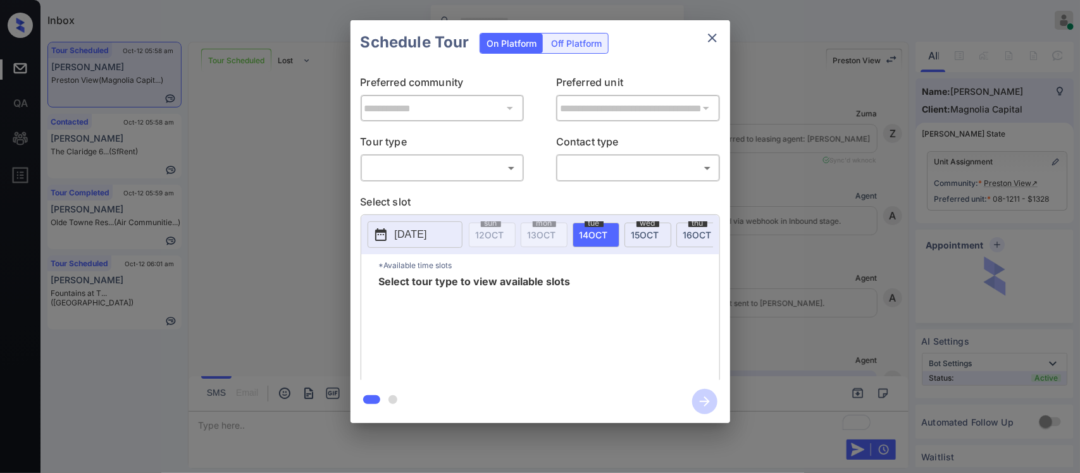
scroll to position [1113, 0]
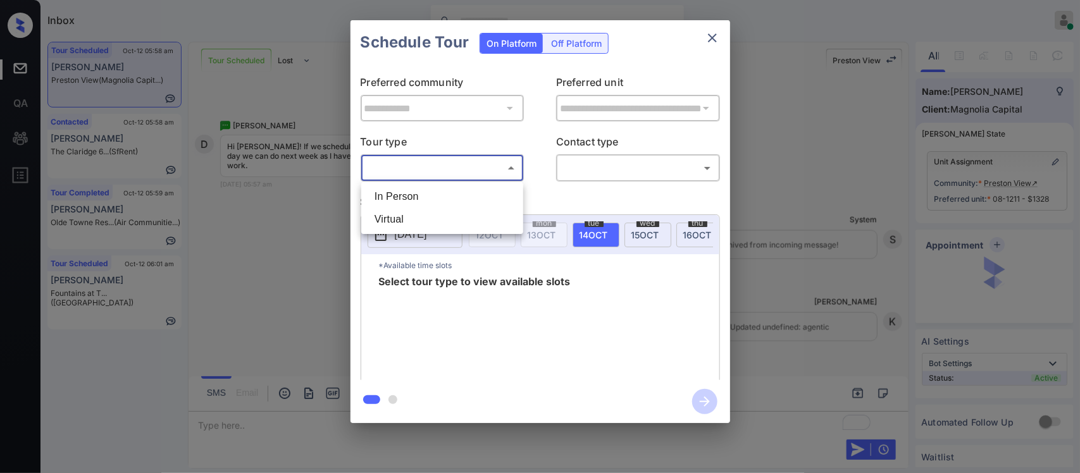
click at [487, 166] on body "Inbox [PERSON_NAME] Online Set yourself offline Set yourself on break Profile S…" at bounding box center [540, 236] width 1080 height 473
click at [478, 194] on li "In Person" at bounding box center [442, 196] width 156 height 23
type input "********"
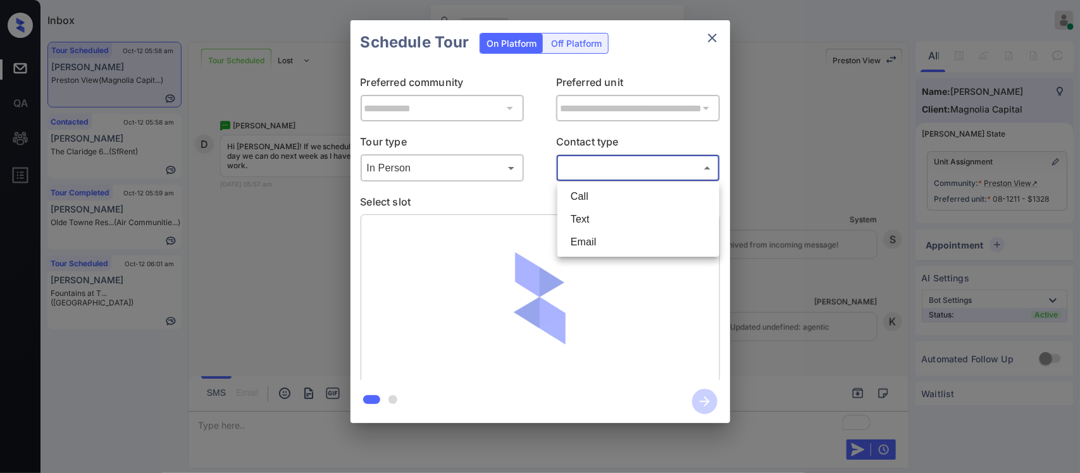
drag, startPoint x: 644, startPoint y: 164, endPoint x: 624, endPoint y: 214, distance: 53.3
click at [624, 214] on body "Inbox Almas Zainab Online Set yourself offline Set yourself on break Profile Sw…" at bounding box center [540, 236] width 1080 height 473
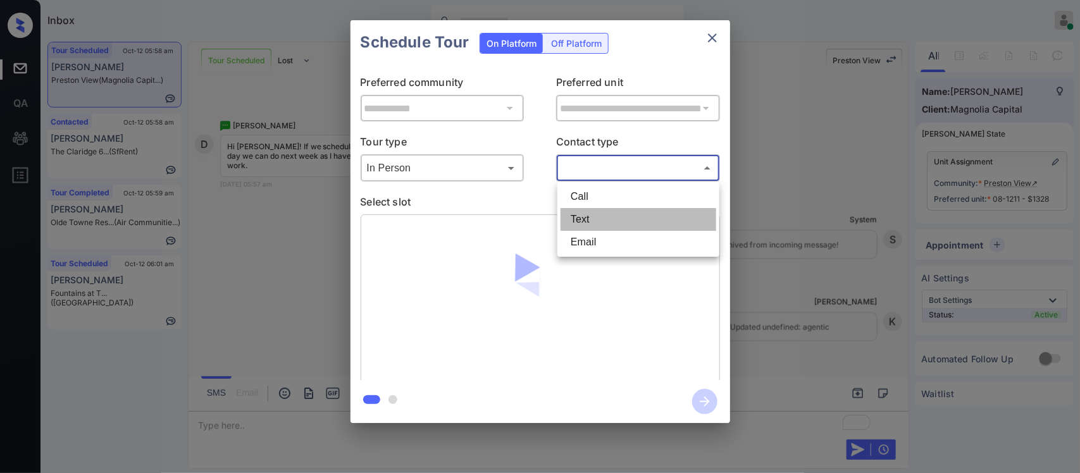
click at [624, 214] on li "Text" at bounding box center [638, 219] width 156 height 23
type input "****"
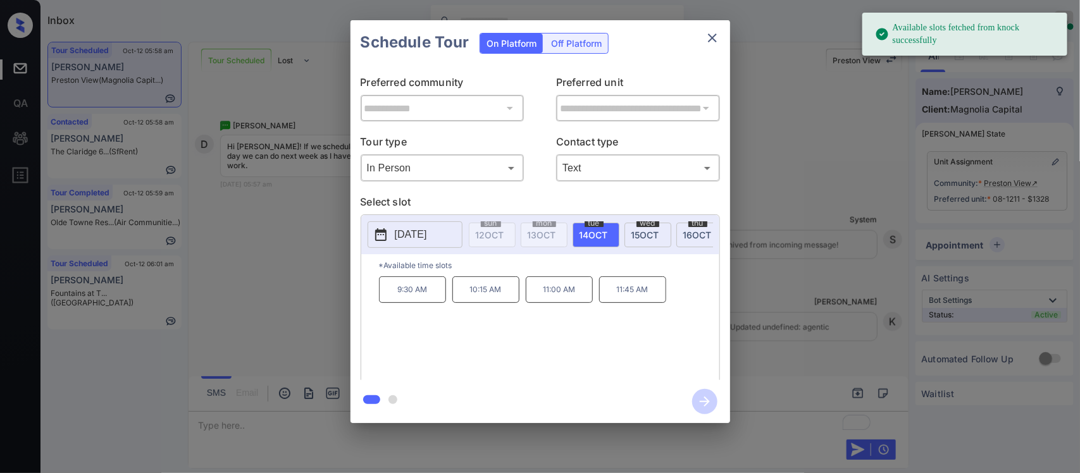
click at [686, 230] on span "16 OCT" at bounding box center [697, 235] width 28 height 11
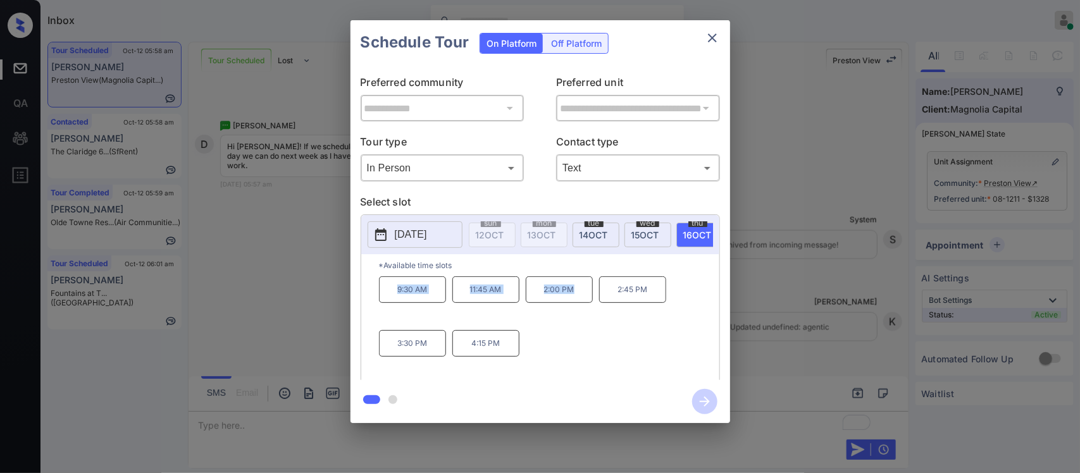
drag, startPoint x: 386, startPoint y: 299, endPoint x: 576, endPoint y: 301, distance: 189.1
click at [576, 301] on div "9:30 AM 11:45 AM 2:00 PM 2:45 PM 3:30 PM 4:15 PM" at bounding box center [549, 326] width 340 height 101
copy div "9:30 AM 11:45 AM 2:00 PM"
click at [796, 340] on div "**********" at bounding box center [540, 221] width 1080 height 443
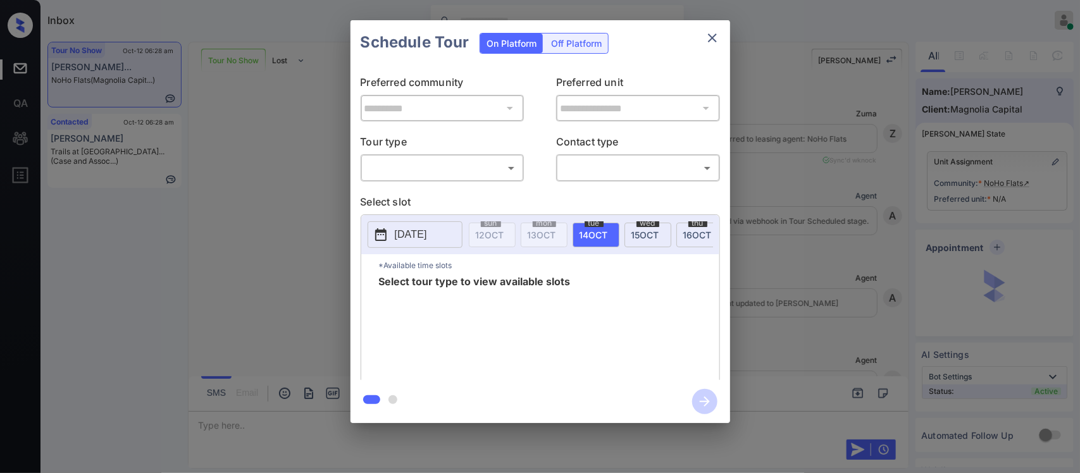
scroll to position [1475, 0]
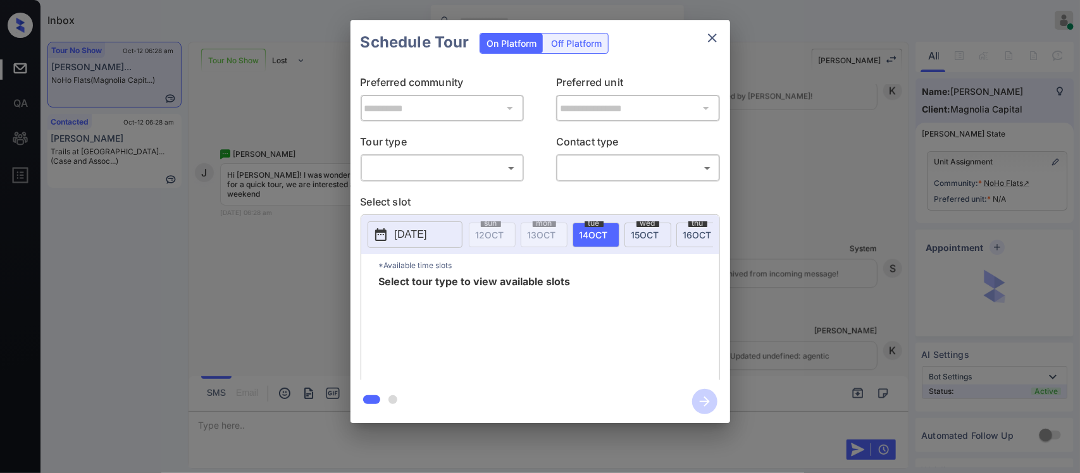
click at [495, 166] on body "Inbox [PERSON_NAME] Online Set yourself offline Set yourself on break Profile S…" at bounding box center [540, 236] width 1080 height 473
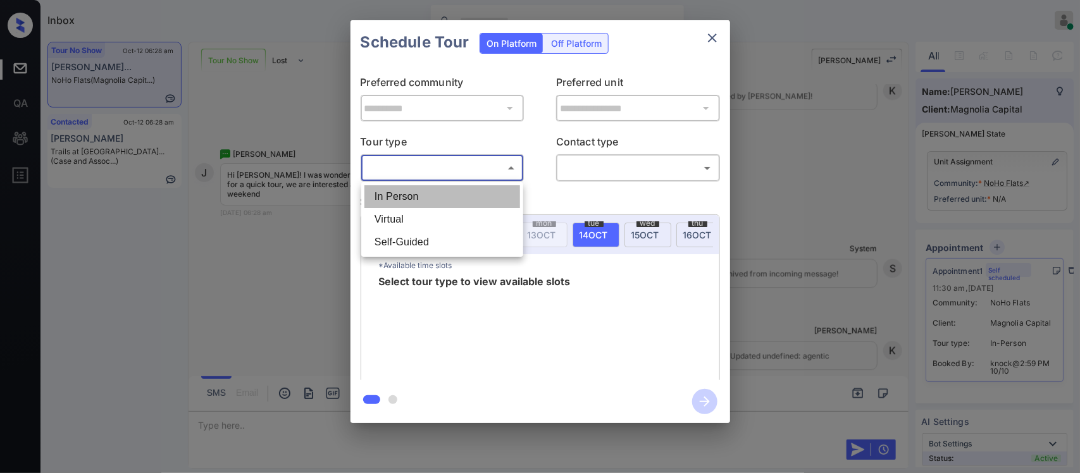
click at [491, 185] on li "In Person" at bounding box center [442, 196] width 156 height 23
type input "********"
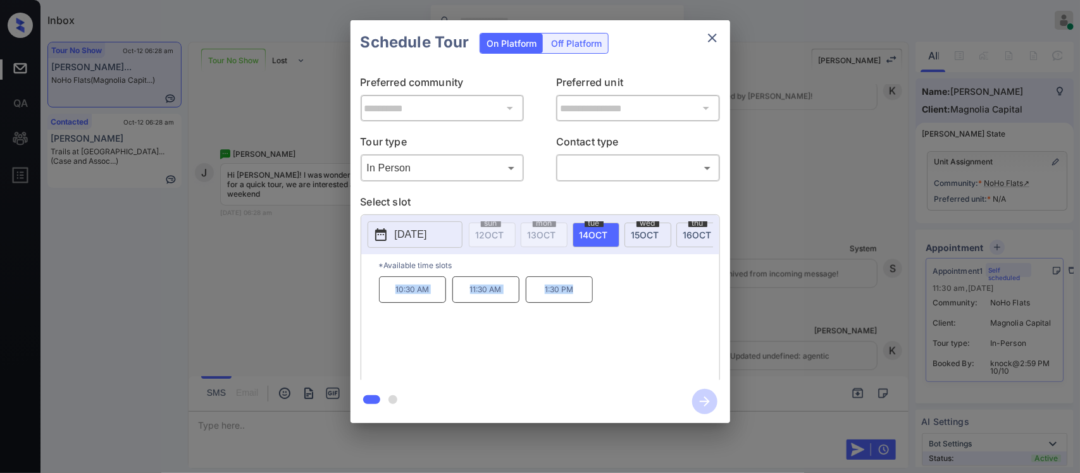
drag, startPoint x: 378, startPoint y: 299, endPoint x: 585, endPoint y: 310, distance: 207.7
click at [585, 310] on div "*Available time slots 10:30 AM 11:30 AM 1:30 PM" at bounding box center [540, 319] width 358 height 130
copy div "10:30 AM 11:30 AM 1:30 PM"
click at [744, 323] on div "**********" at bounding box center [540, 221] width 1080 height 443
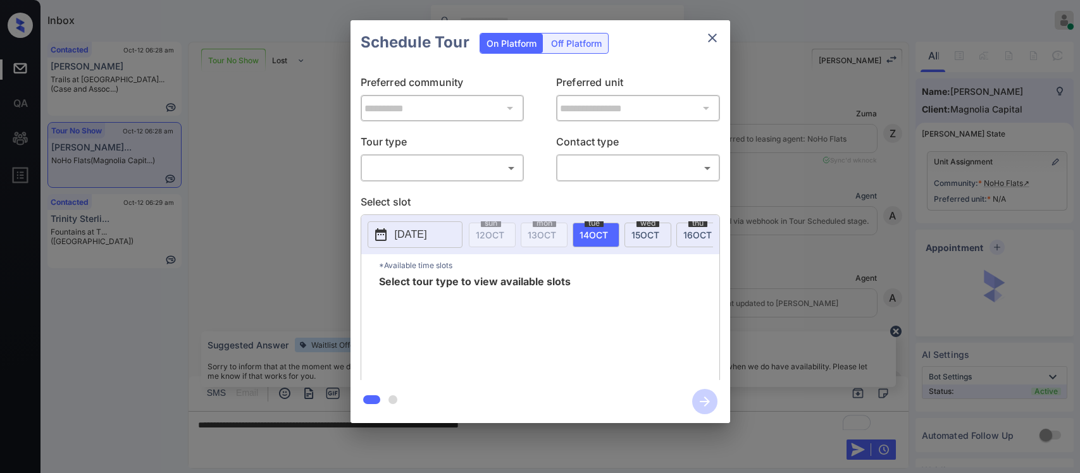
click at [482, 169] on body "Inbox [PERSON_NAME] Online Set yourself offline Set yourself on break Profile S…" at bounding box center [540, 236] width 1080 height 473
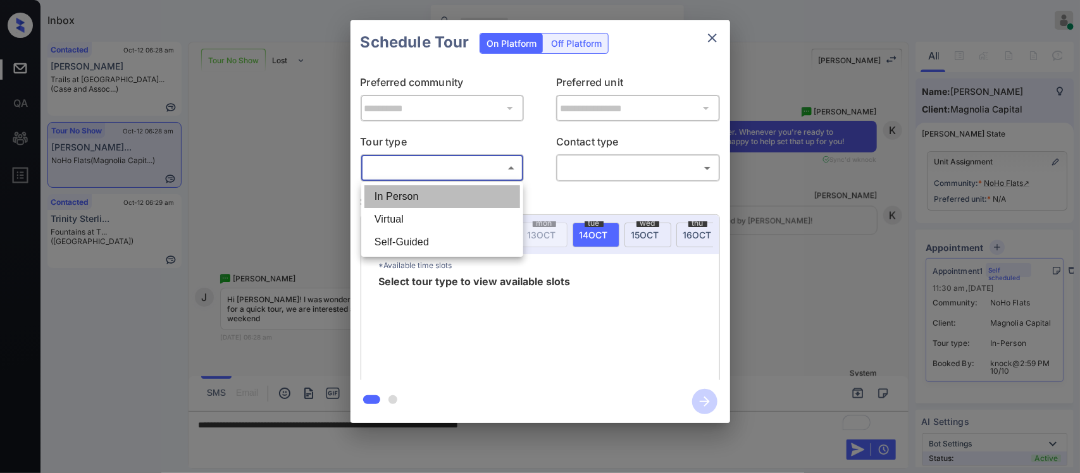
click at [478, 187] on li "In Person" at bounding box center [442, 196] width 156 height 23
type input "********"
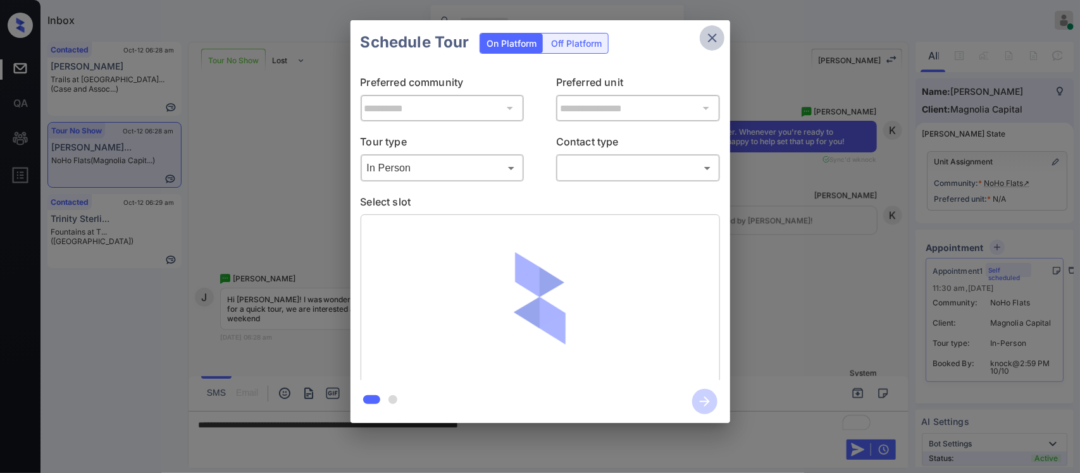
click at [710, 39] on icon "close" at bounding box center [712, 38] width 9 height 9
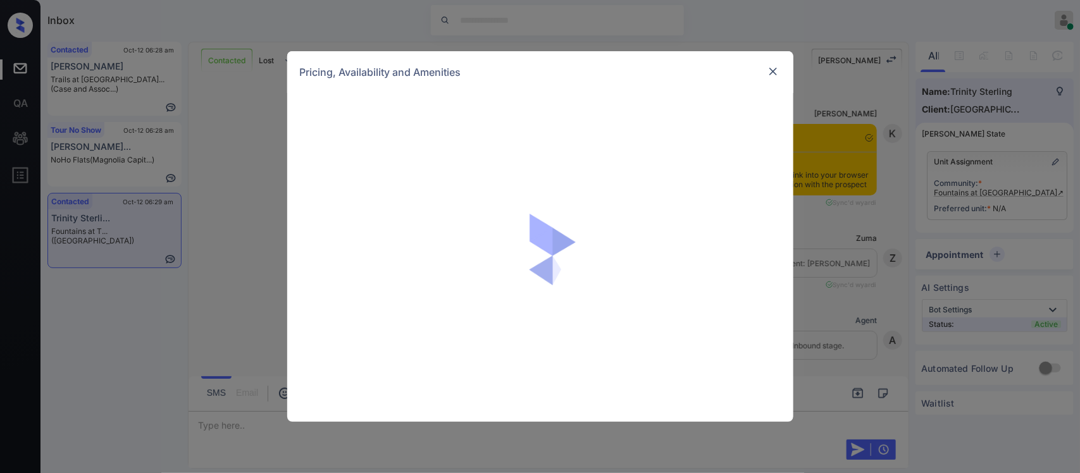
scroll to position [823, 0]
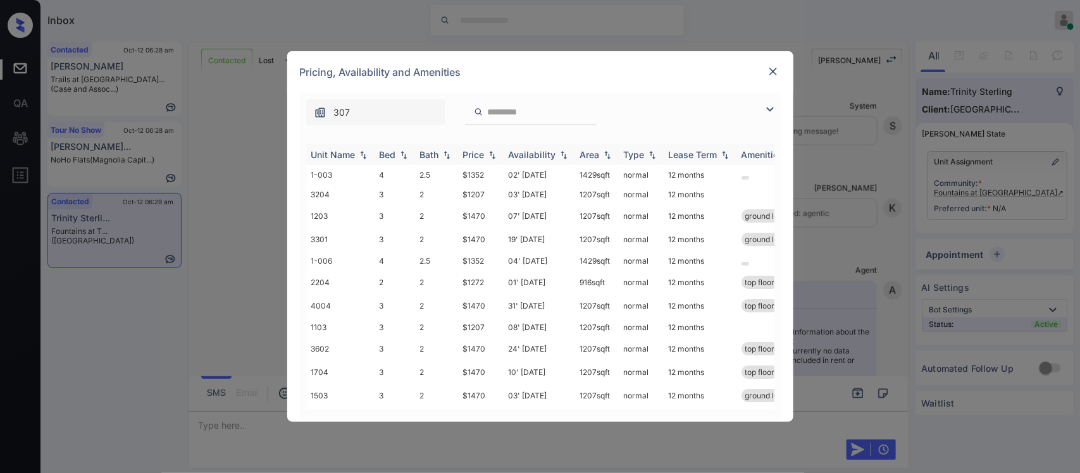
click at [495, 156] on img at bounding box center [492, 155] width 13 height 9
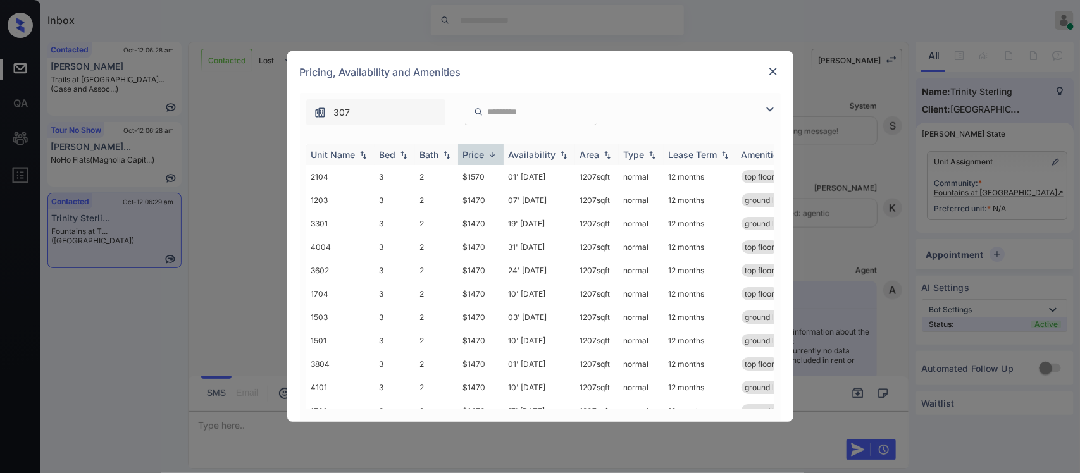
click at [495, 156] on img at bounding box center [492, 154] width 13 height 9
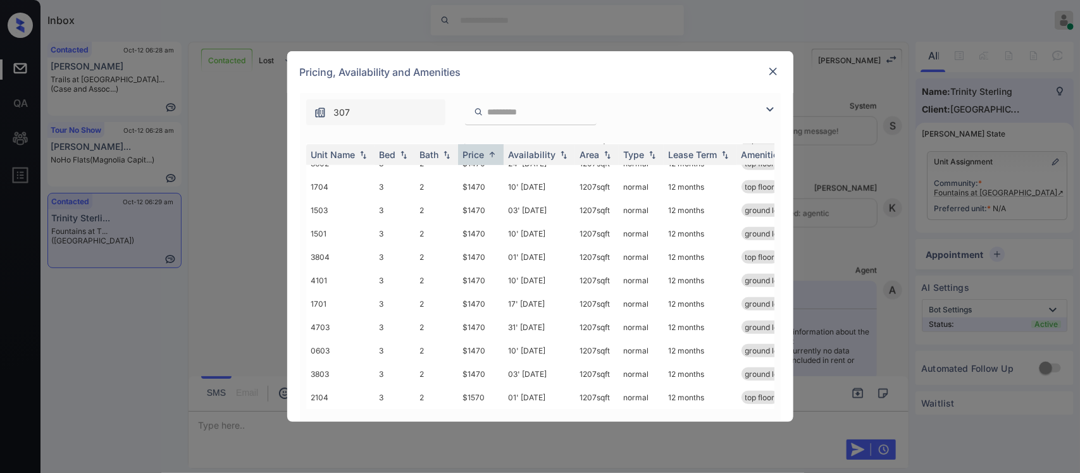
scroll to position [0, 0]
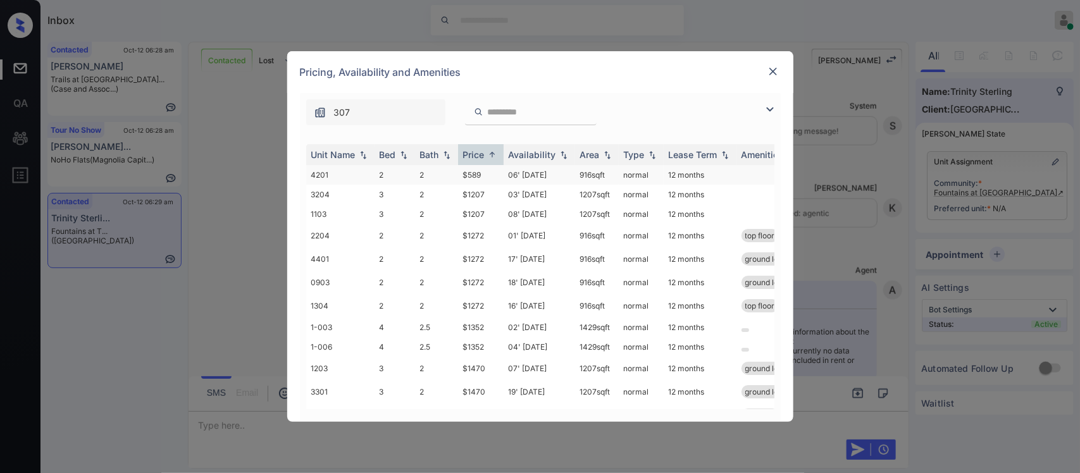
click at [526, 175] on td "06' Jan 26" at bounding box center [538, 175] width 71 height 20
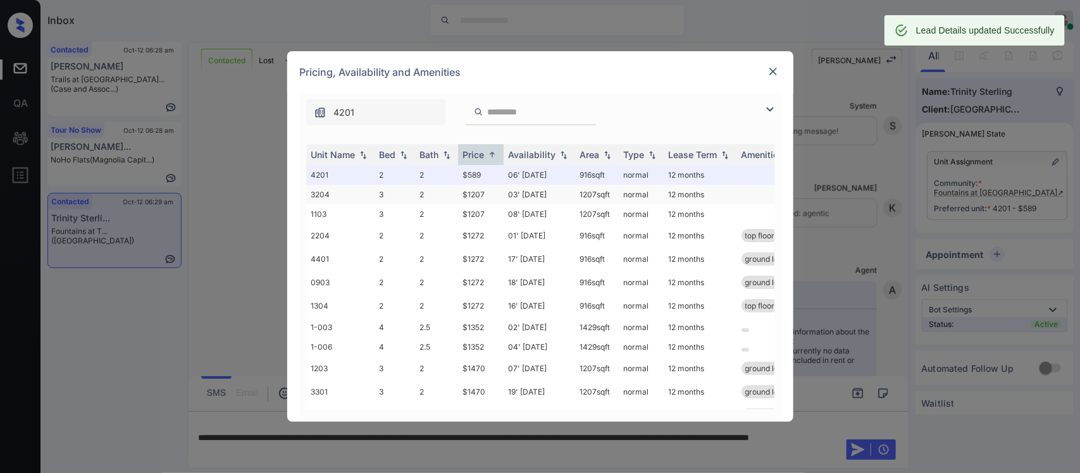
click at [536, 194] on td "03' Nov 25" at bounding box center [538, 195] width 71 height 20
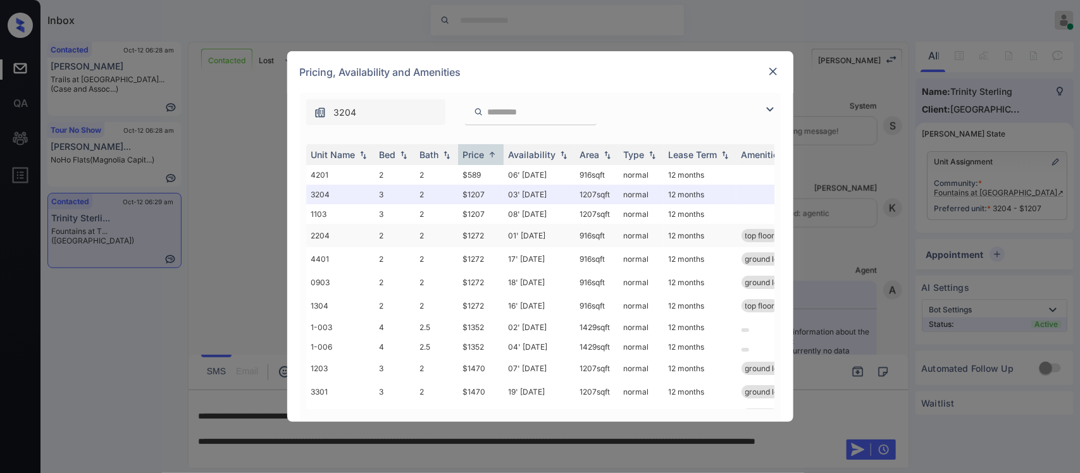
click at [519, 230] on td "01' Oct 25" at bounding box center [538, 235] width 71 height 23
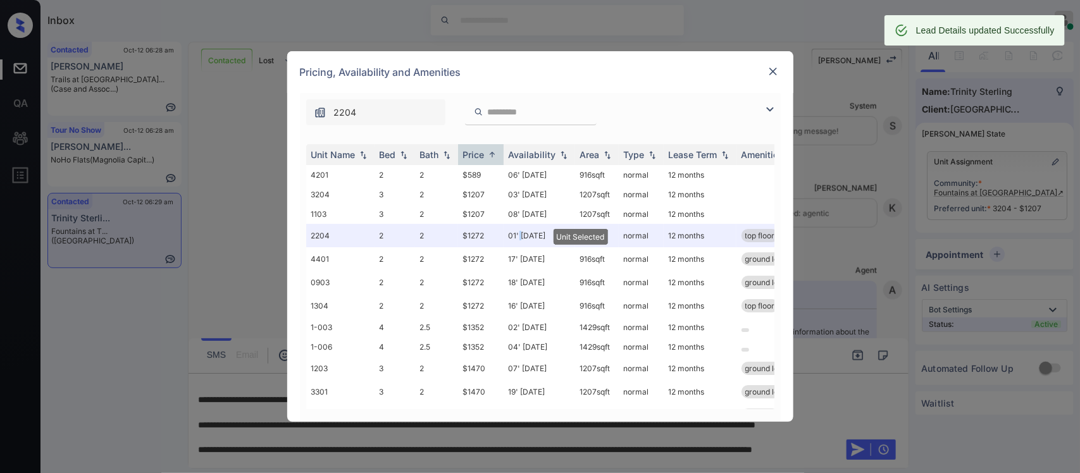
click at [770, 74] on img at bounding box center [773, 71] width 13 height 13
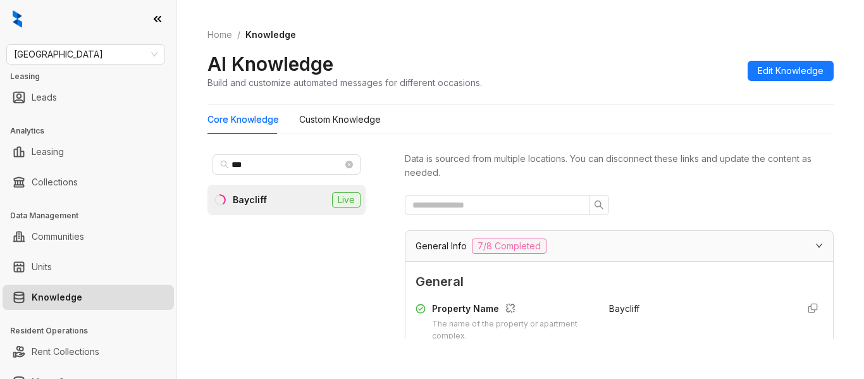
scroll to position [165, 0]
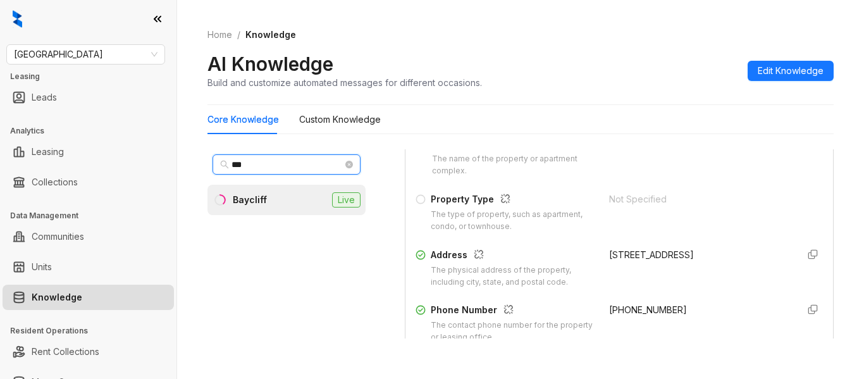
drag, startPoint x: 0, startPoint y: 0, endPoint x: 141, endPoint y: 167, distance: 218.6
click at [141, 167] on div "Fairfield Leasing Leads Analytics Leasing Collections Data Management Communiti…" at bounding box center [432, 189] width 864 height 379
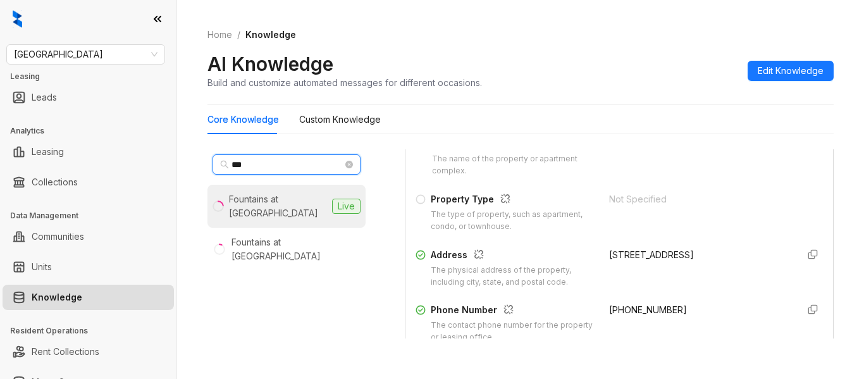
type input "***"
click at [264, 202] on div "Fountains at [GEOGRAPHIC_DATA]" at bounding box center [278, 206] width 98 height 28
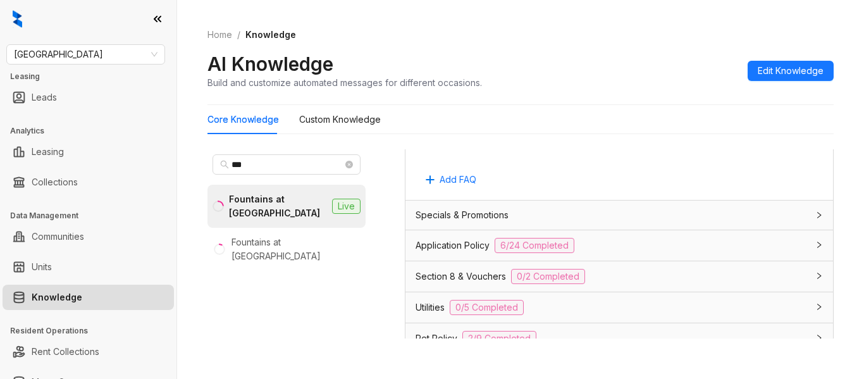
scroll to position [852, 0]
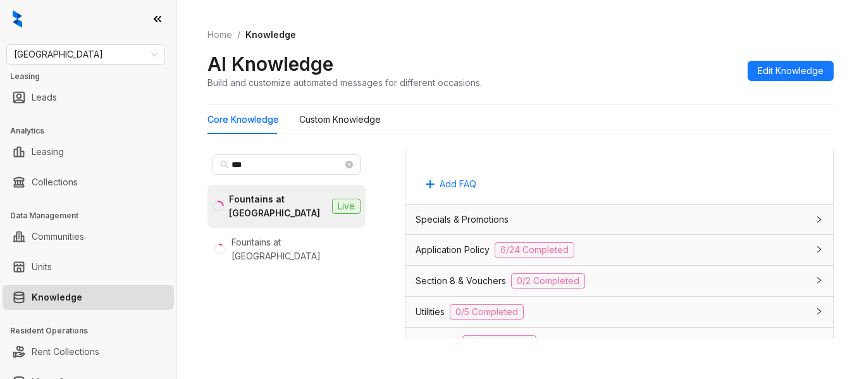
click at [774, 303] on div "Utilities 0/5 Completed" at bounding box center [619, 312] width 428 height 30
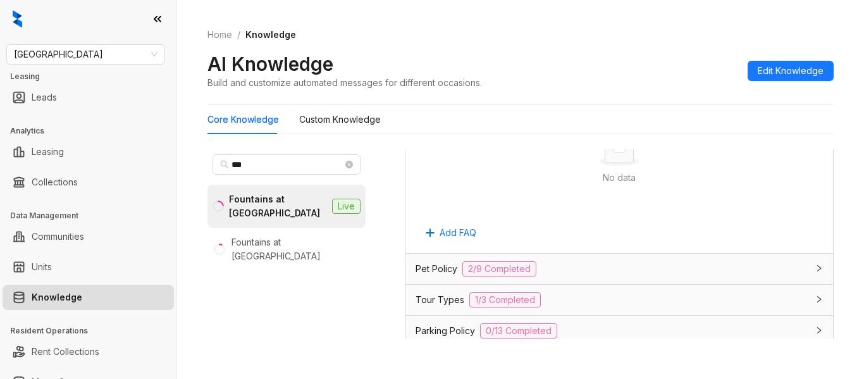
scroll to position [1385, 0]
